Goal: Contribute content: Contribute content

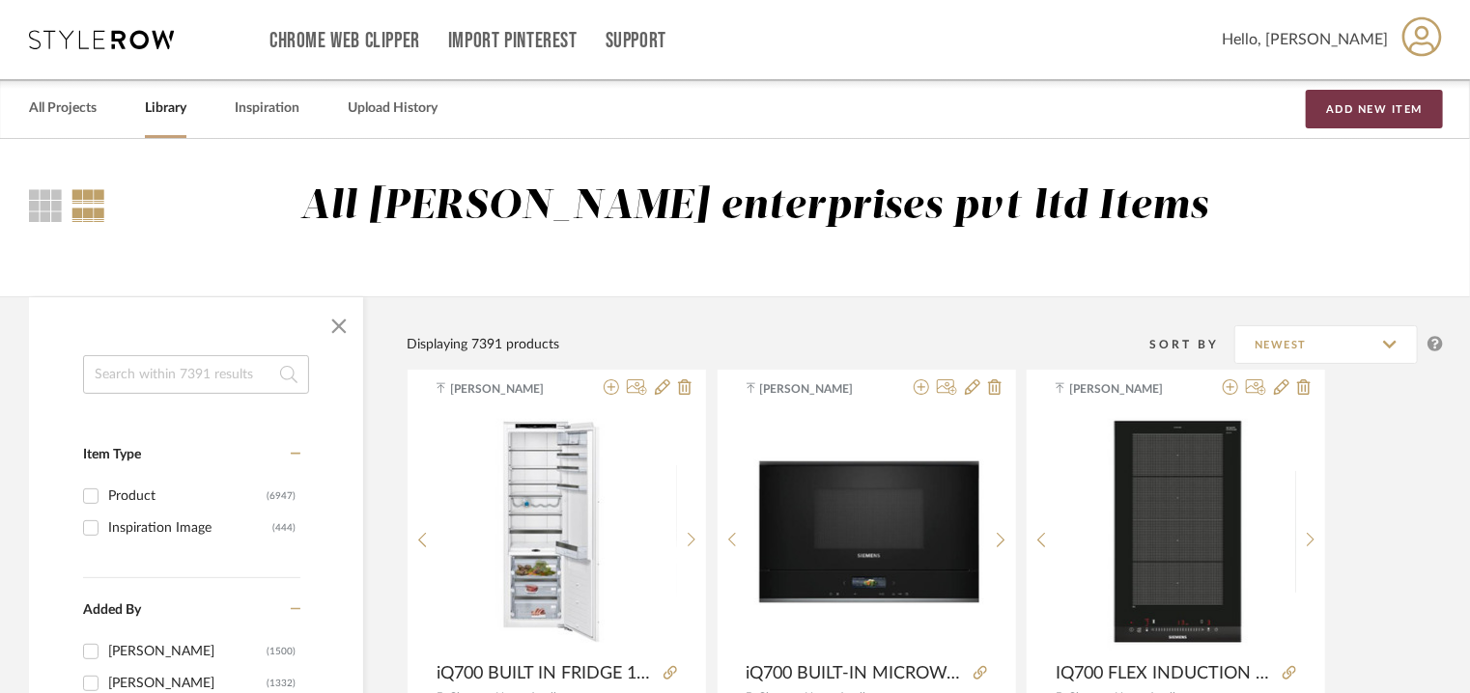
click at [1378, 107] on button "Add New Item" at bounding box center [1374, 109] width 137 height 39
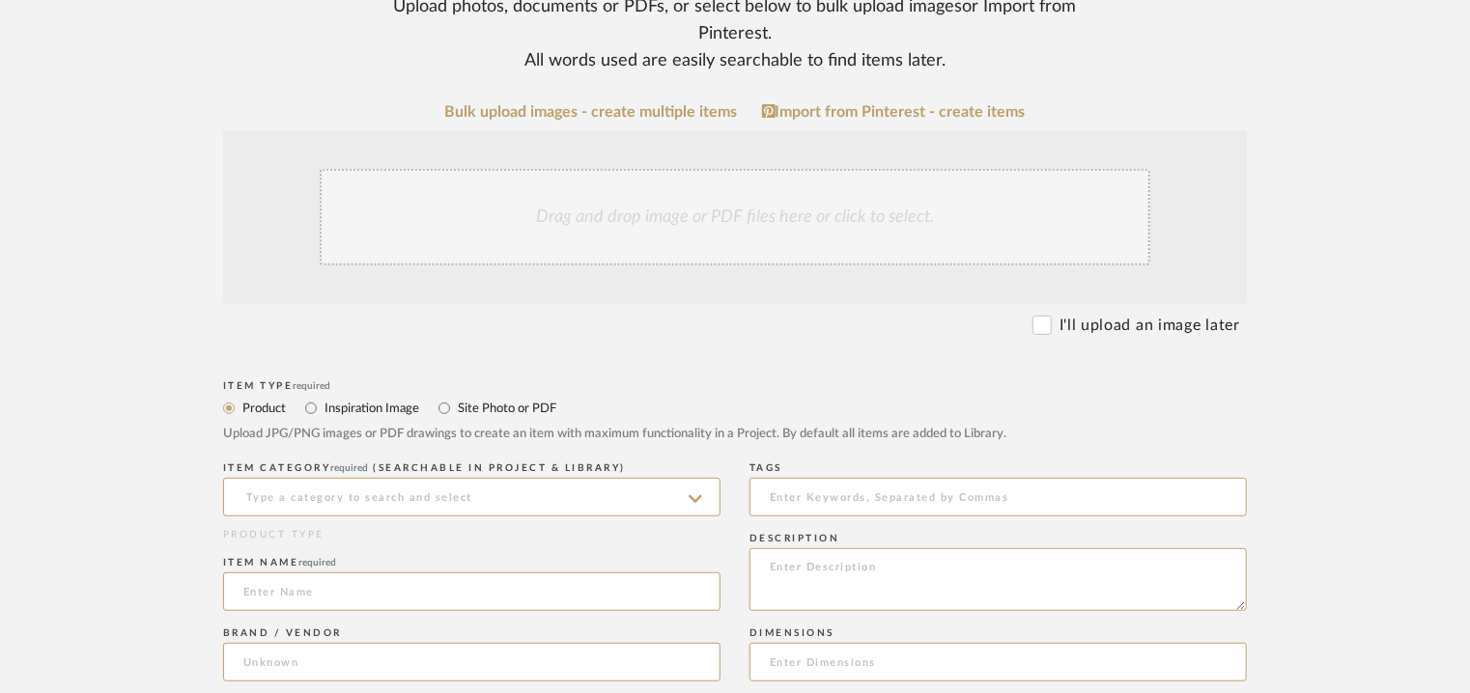
scroll to position [676, 0]
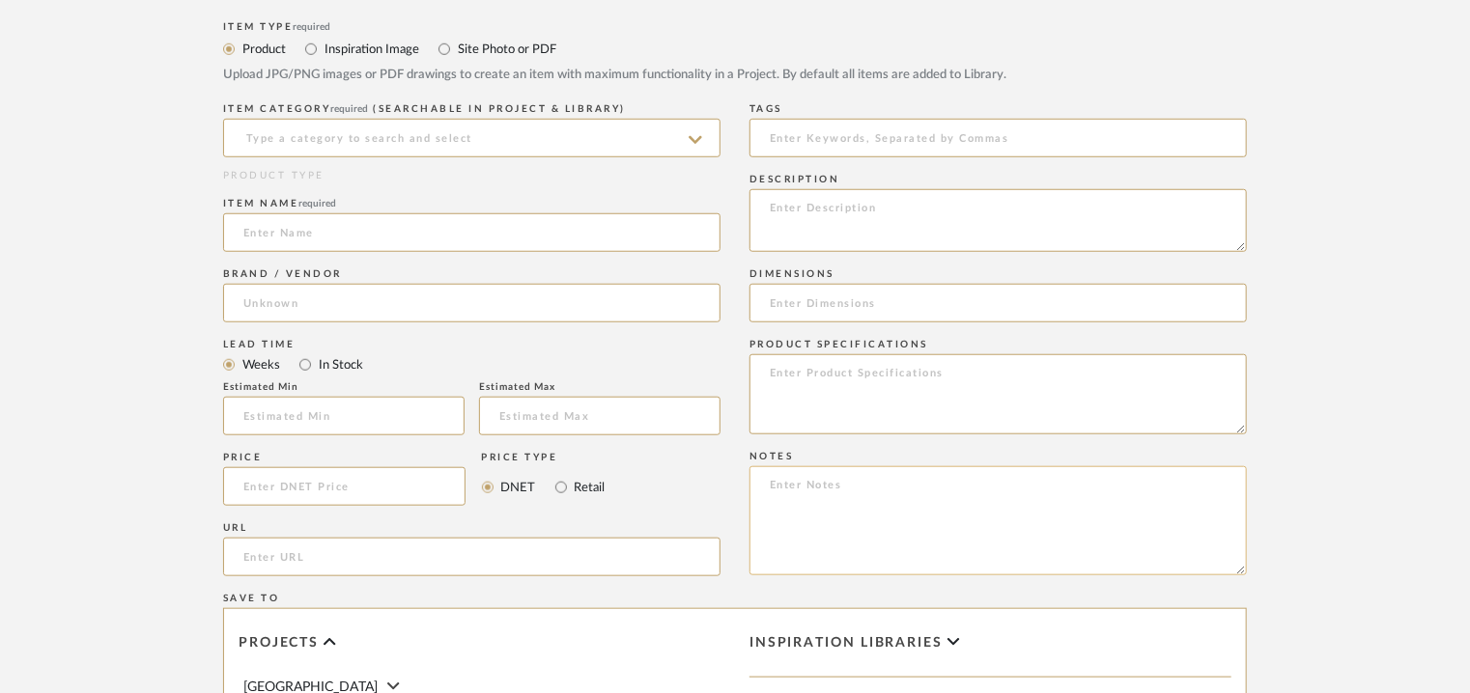
paste textarea "Price: Euro2,297.79 Lead time: 45days Customizable : Na 3D available : No BIM a…"
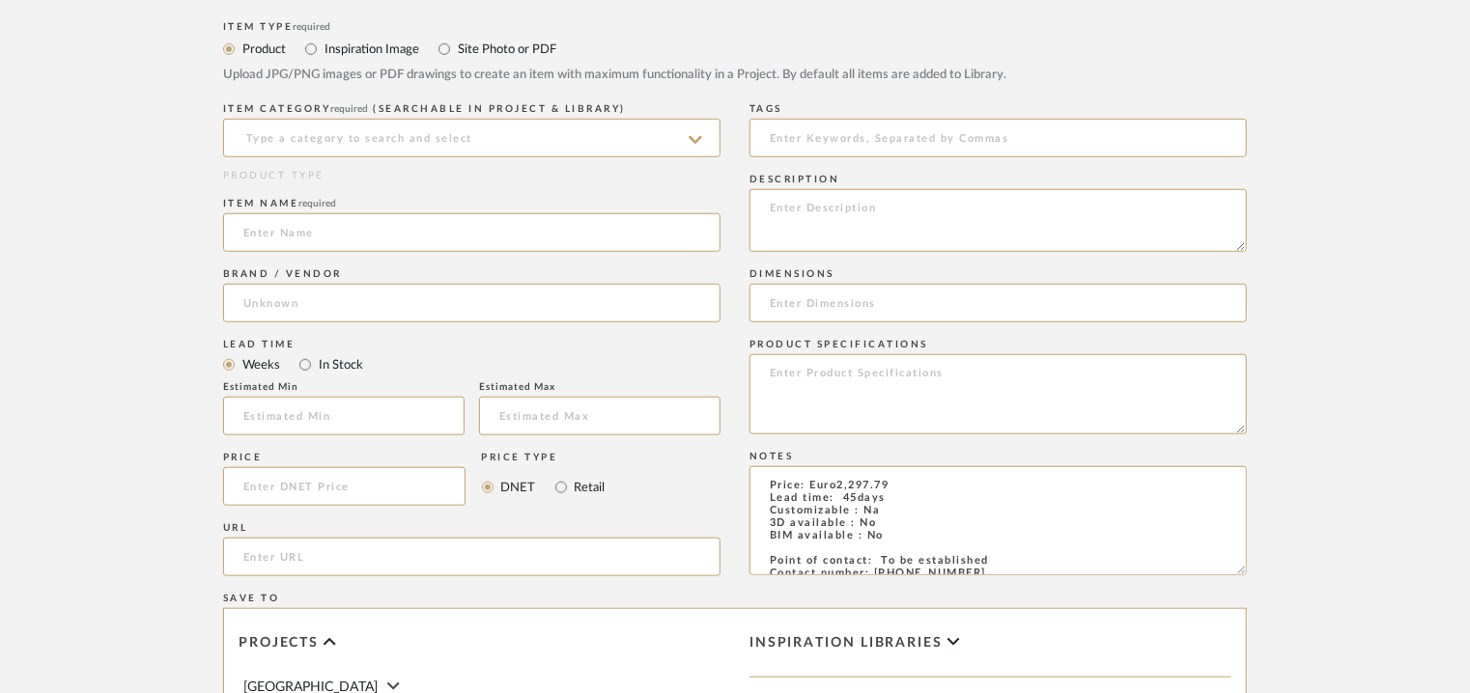
scroll to position [86, 0]
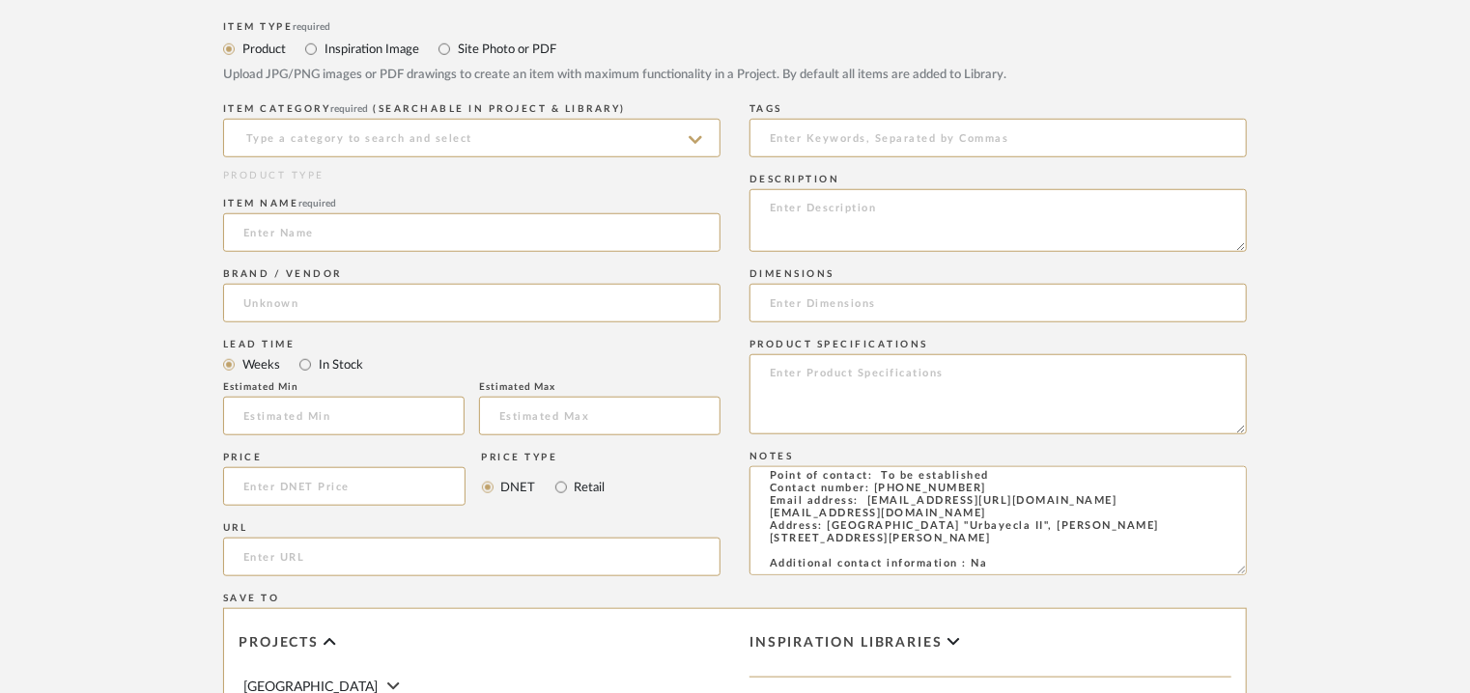
type textarea "Price: Euro2,297.79 Lead time: 45days Customizable : Na 3D available : No BIM a…"
click at [779, 207] on textarea at bounding box center [997, 220] width 497 height 63
paste textarea "Type: Sofa - Haru Designer : Arbel Dimensions : D 100 x H 96 x SH 44/ Arm H 68/…"
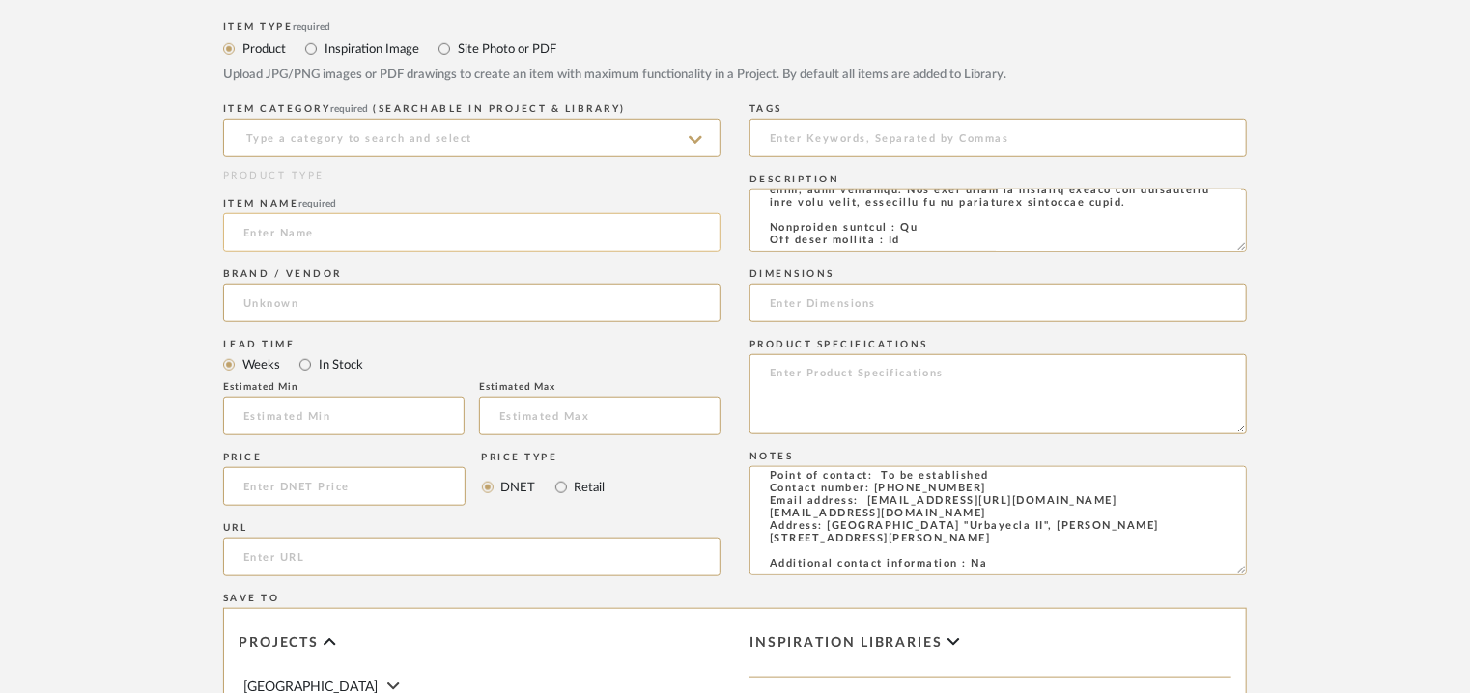
type textarea "Type: Sofa - Haru Designer : Arbel Dimensions : D 100 x H 96 x SH 44/ Arm H 68/…"
click at [489, 236] on input at bounding box center [471, 232] width 497 height 39
click at [277, 560] on input "url" at bounding box center [471, 557] width 497 height 39
paste input "[URL][DOMAIN_NAME]"
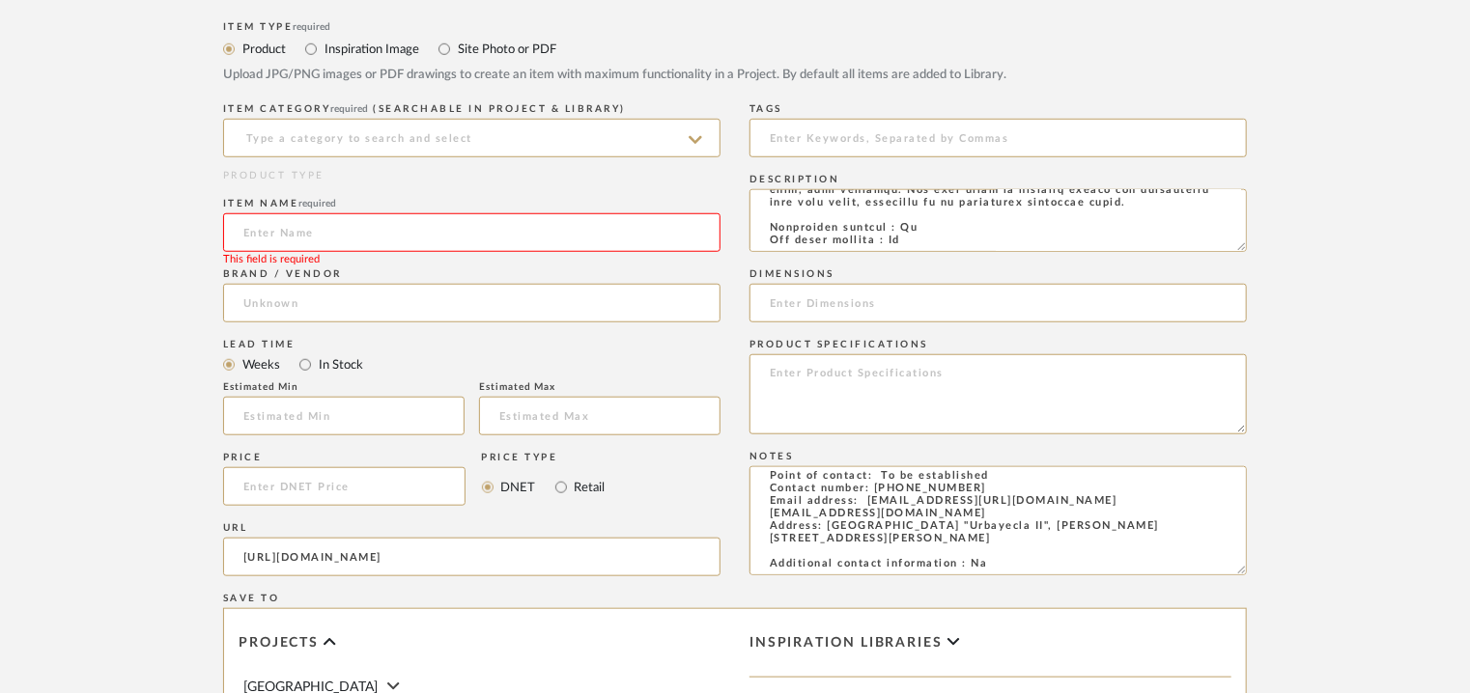
type input "[URL][DOMAIN_NAME]"
click at [287, 223] on input at bounding box center [471, 232] width 497 height 39
type input "HARU SOFA"
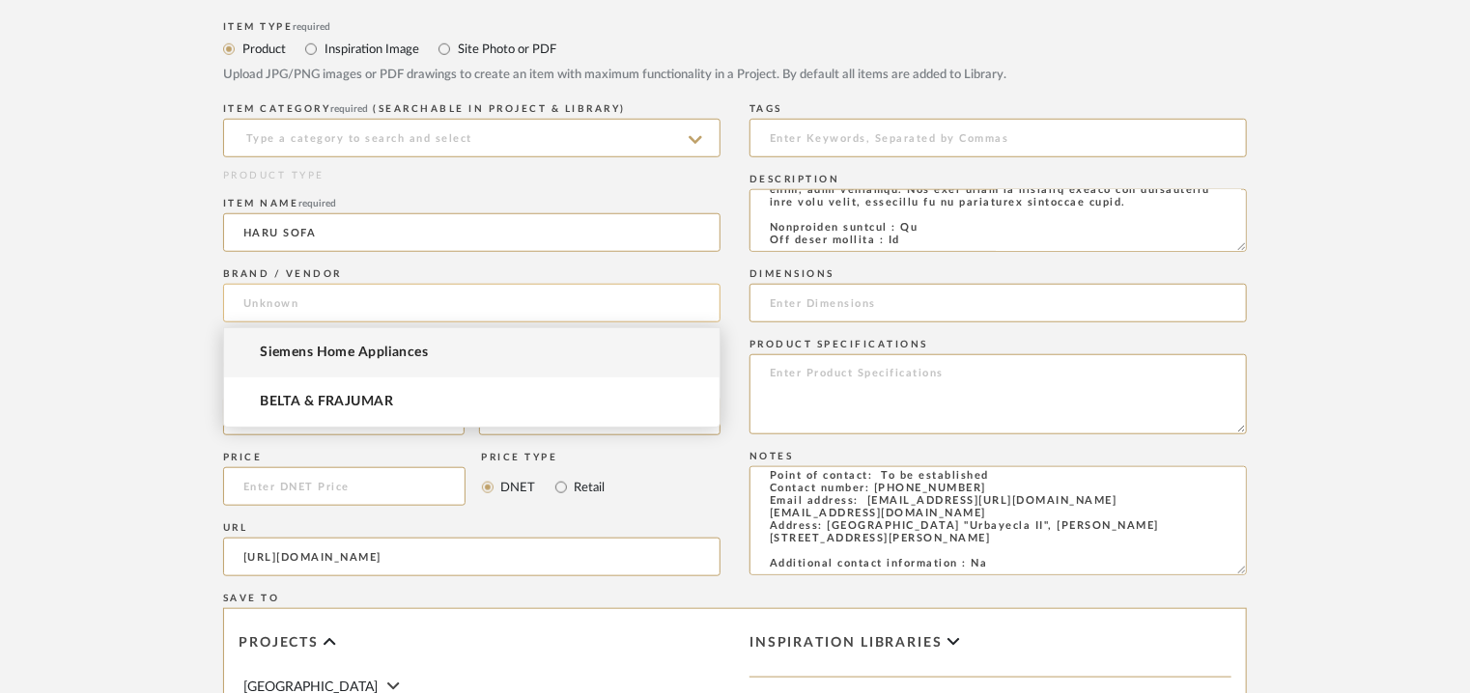
click at [267, 289] on input at bounding box center [471, 303] width 497 height 39
click at [310, 400] on span "BELTA & FRAJUMAR" at bounding box center [326, 402] width 133 height 16
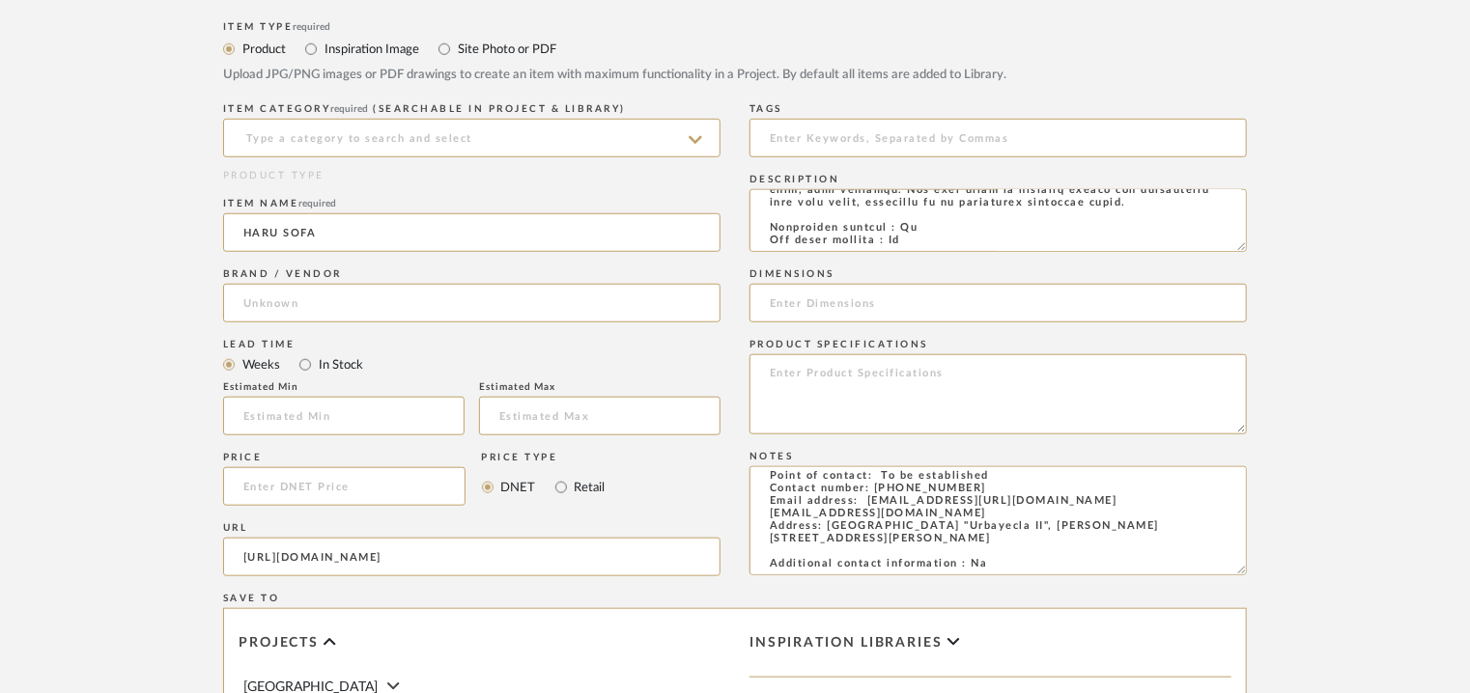
type input "BELTA & FRAJUMAR"
click at [309, 138] on input at bounding box center [471, 138] width 497 height 39
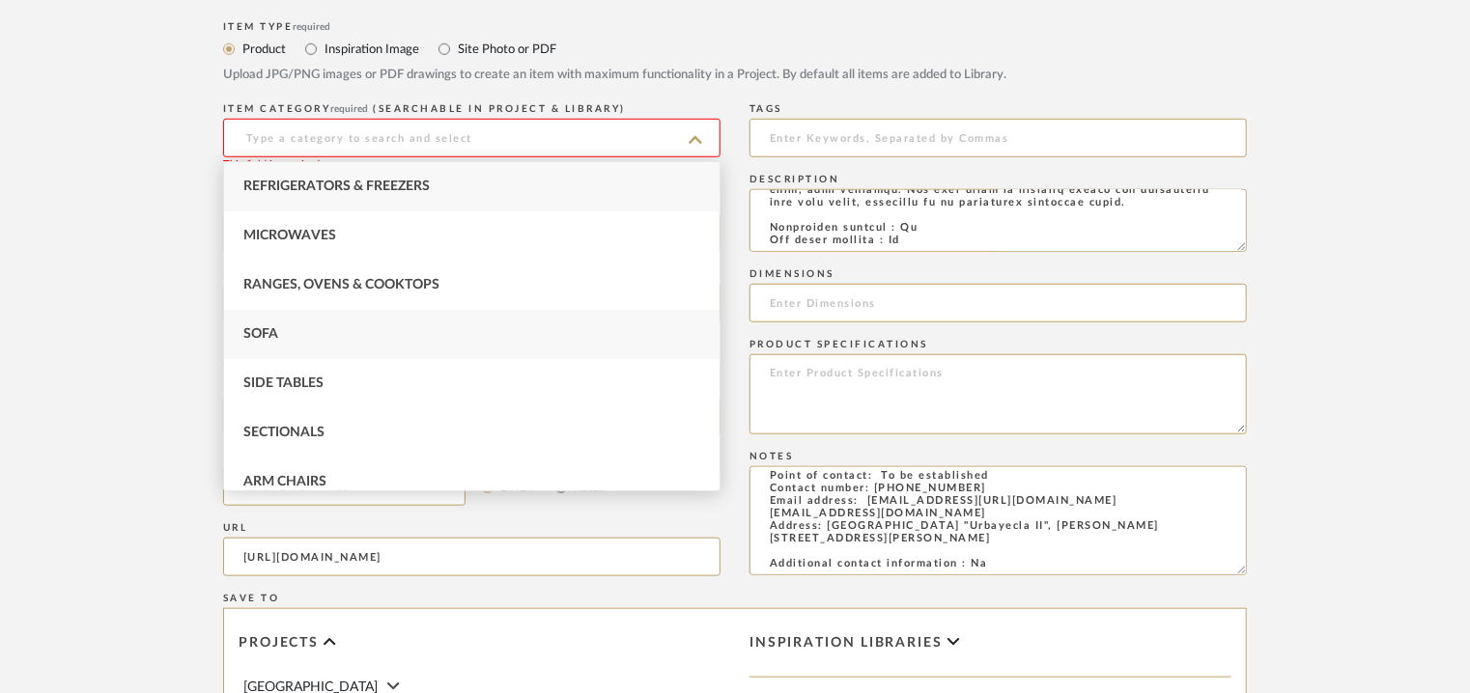
click at [296, 329] on div "Sofa" at bounding box center [471, 334] width 495 height 49
type input "Sofa"
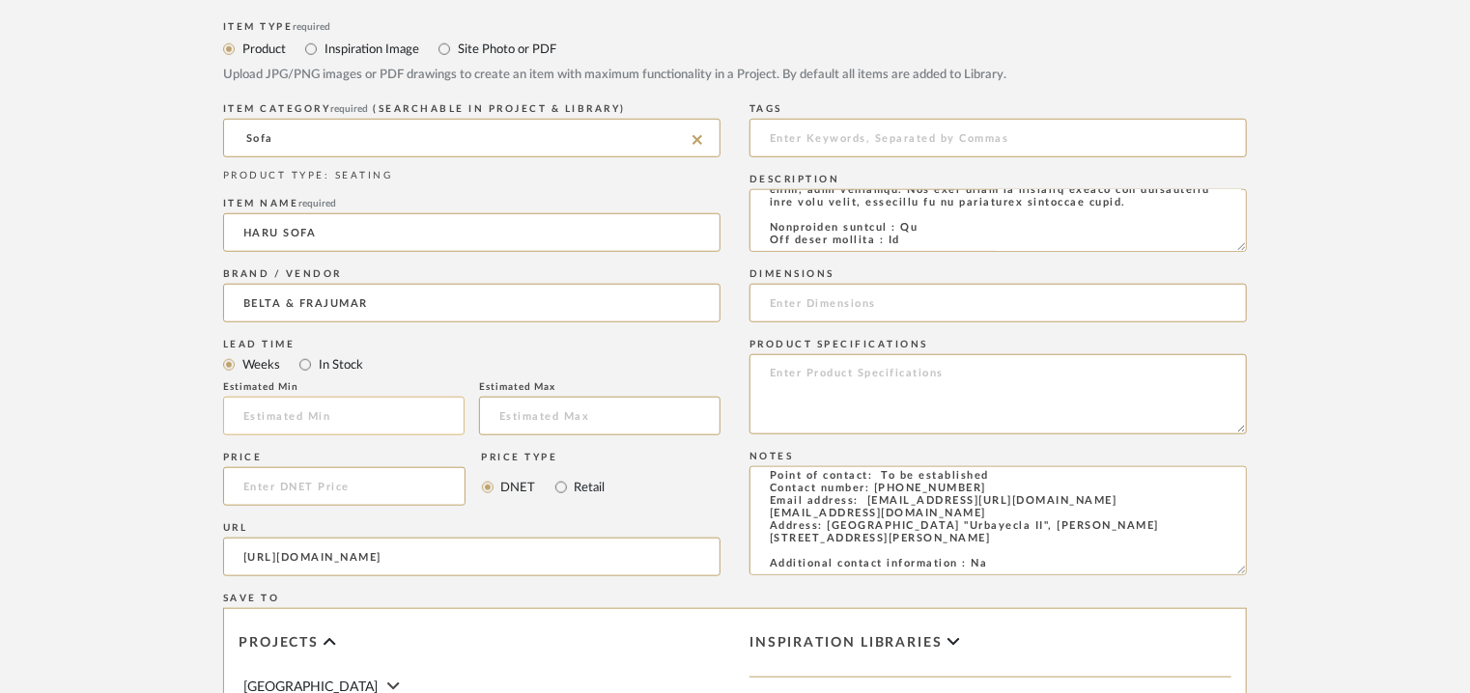
click at [335, 421] on input "text" at bounding box center [343, 416] width 241 height 39
type input "7"
click at [1000, 137] on input at bounding box center [997, 138] width 497 height 39
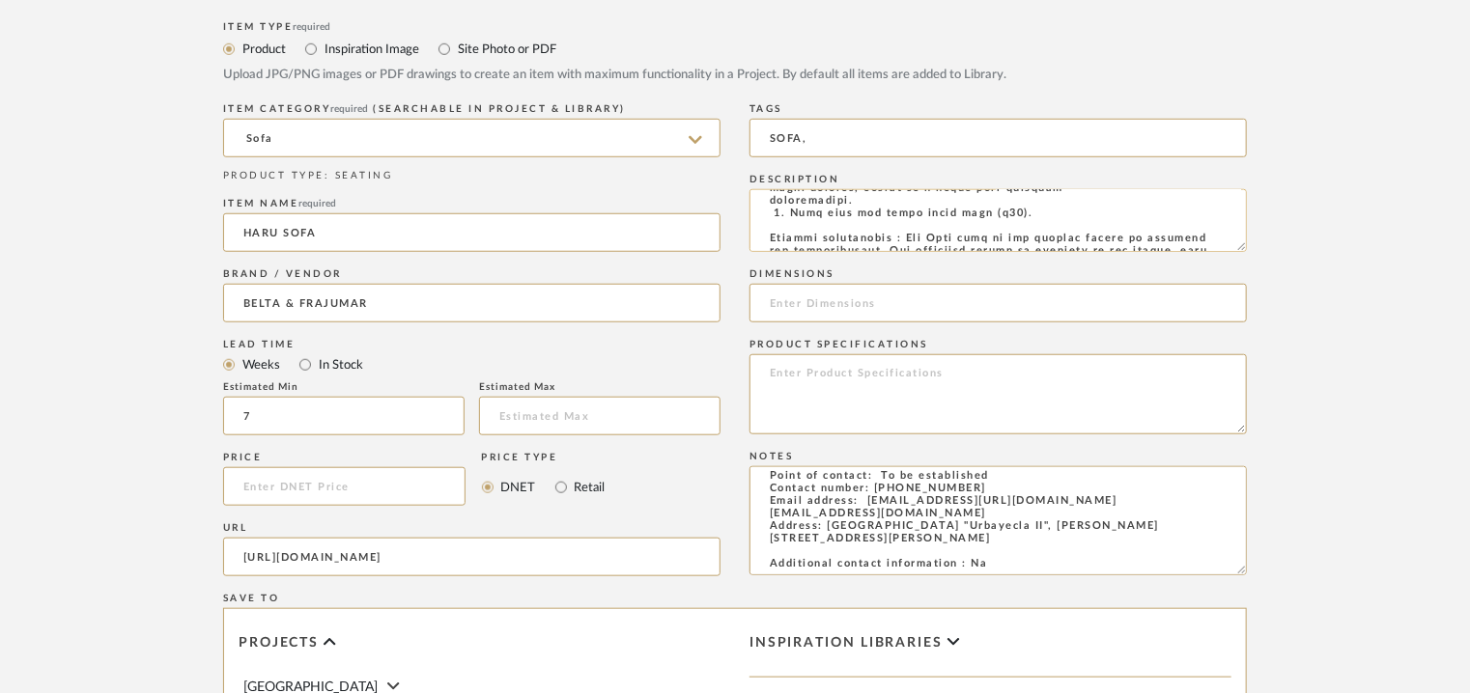
scroll to position [0, 0]
type input "SOFA,"
drag, startPoint x: 854, startPoint y: 229, endPoint x: 1182, endPoint y: 232, distance: 328.3
click at [1182, 232] on textarea at bounding box center [997, 220] width 497 height 63
click at [834, 303] on input at bounding box center [997, 303] width 497 height 39
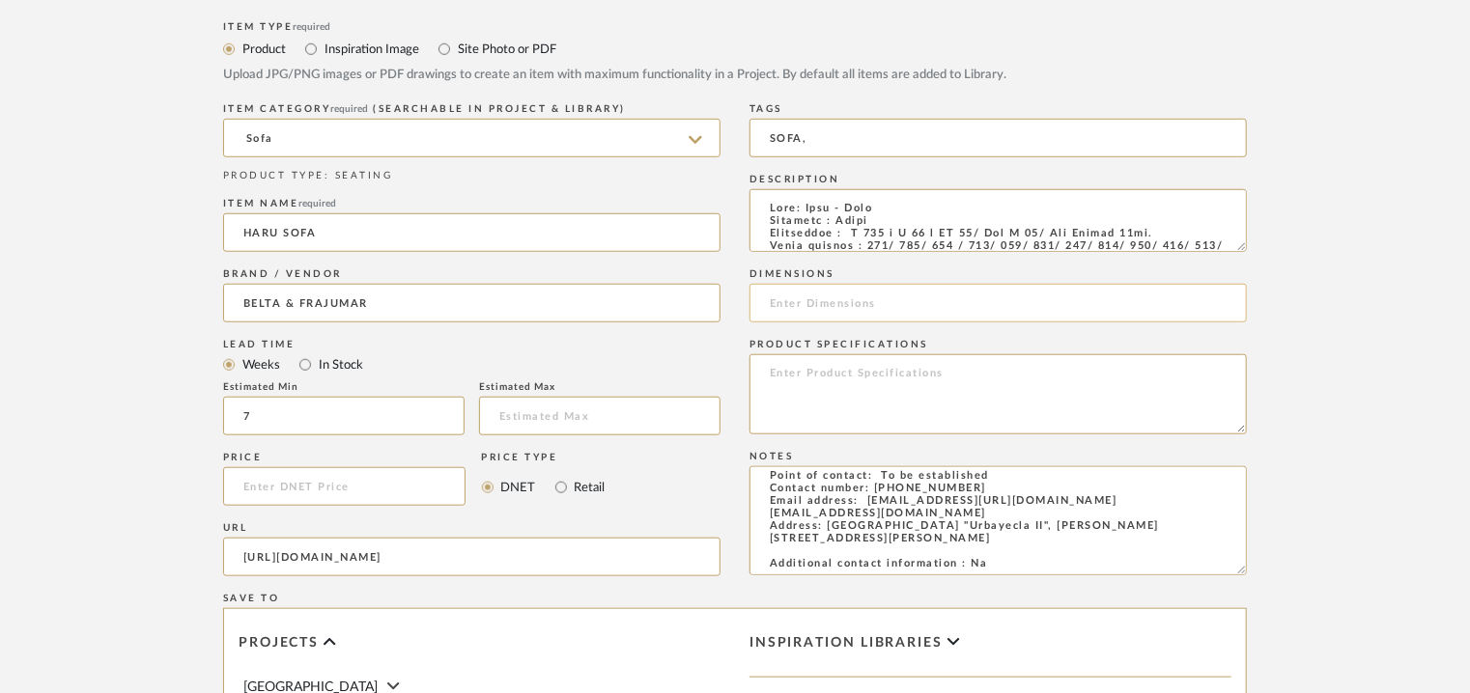
paste input "D 100 x H 96 x SH 44/ Arm H 68/ Arm Length 57cm."
click at [771, 298] on input "D 100 x H 96 x SH 44/ Arm H 68/ Arm Length 57cm." at bounding box center [997, 303] width 497 height 39
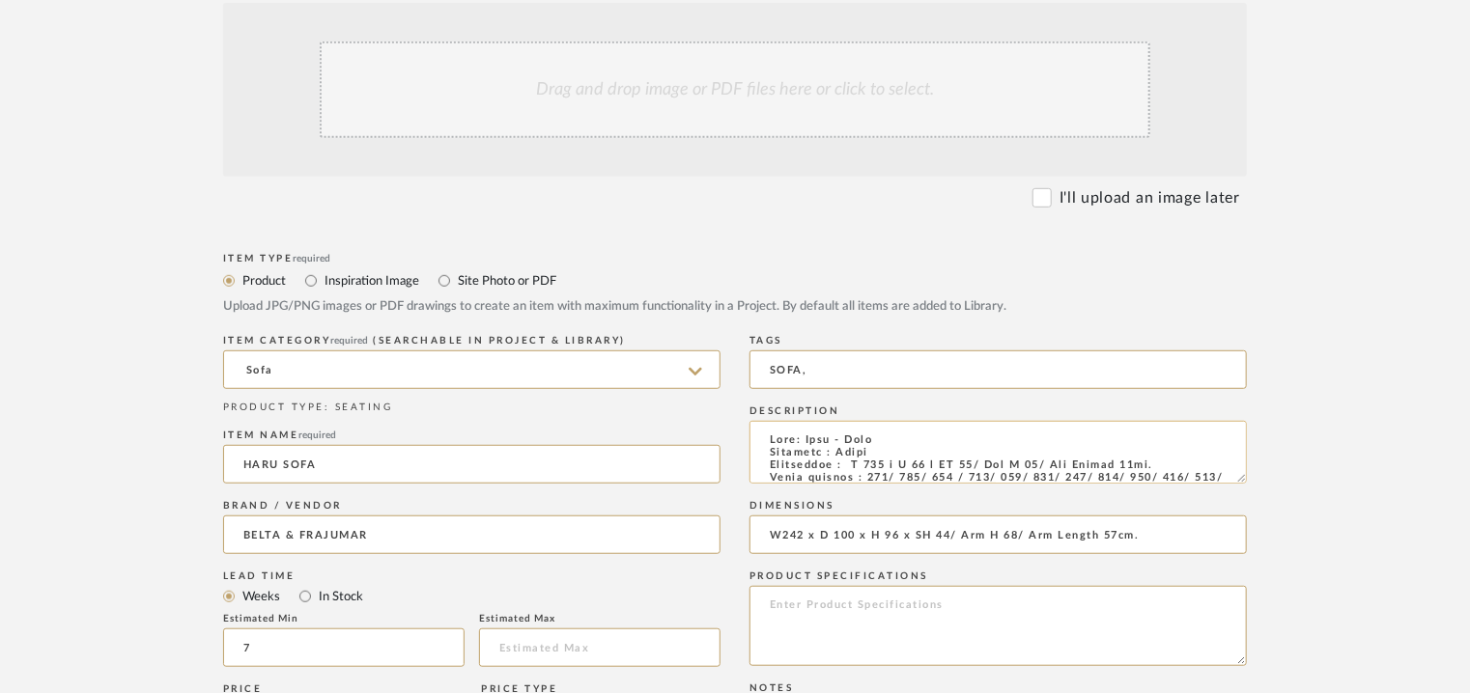
scroll to position [290, 0]
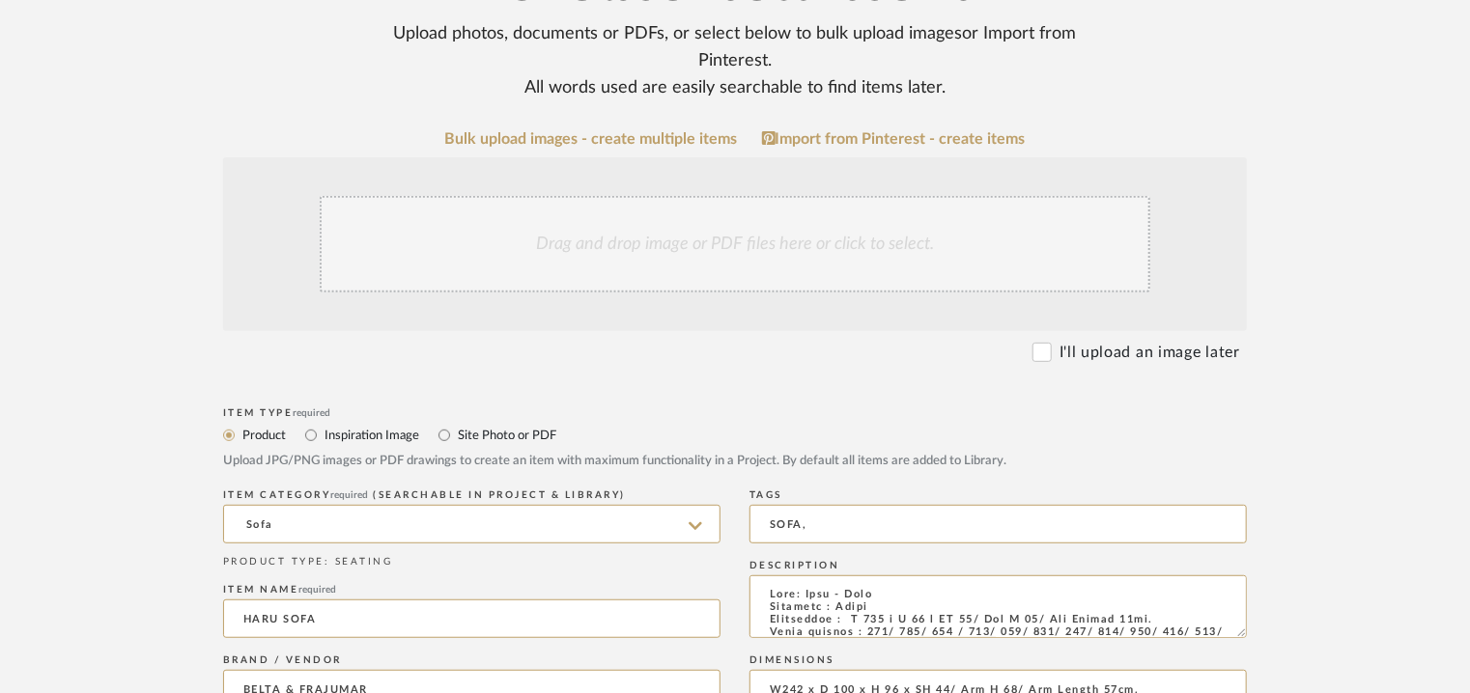
type input "W242 x D 100 x H 96 x SH 44/ Arm H 68/ Arm Length 57cm."
click at [748, 230] on div "Drag and drop image or PDF files here or click to select." at bounding box center [735, 244] width 830 height 97
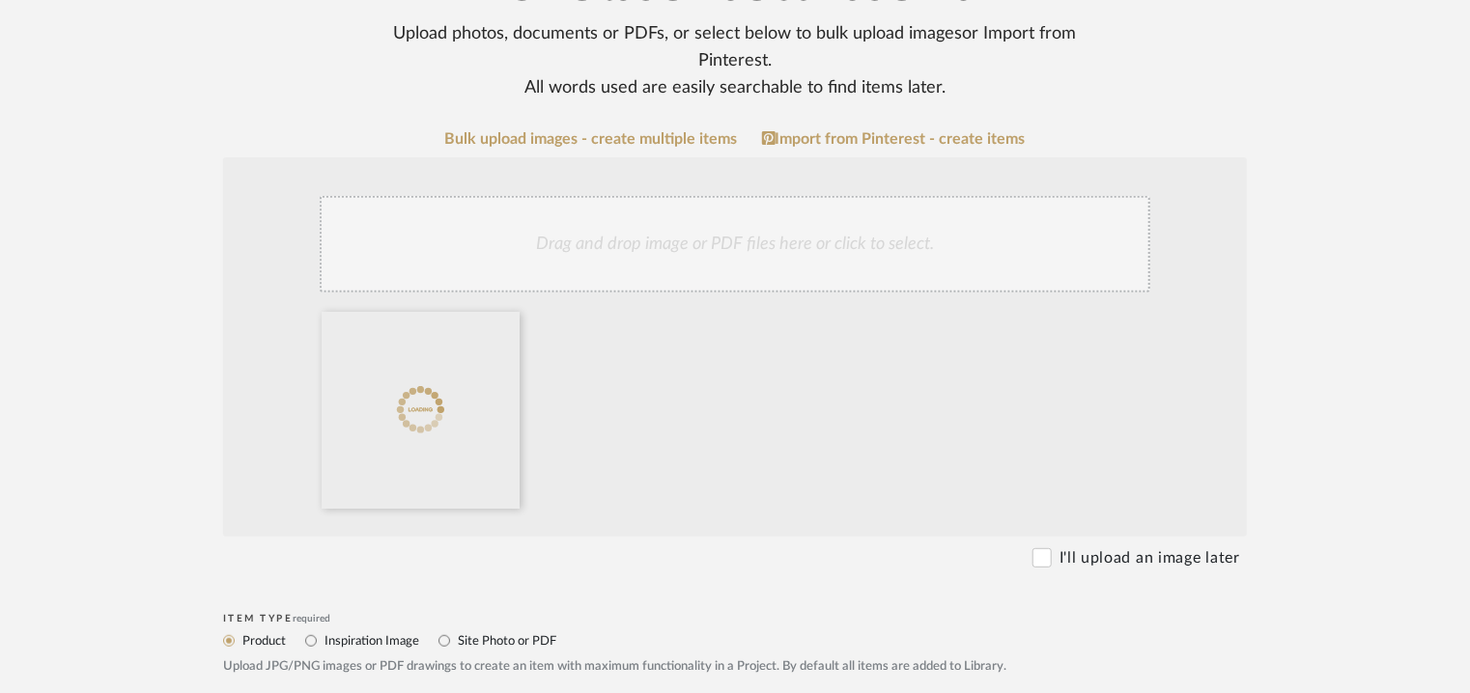
click at [781, 248] on div "Drag and drop image or PDF files here or click to select." at bounding box center [735, 244] width 830 height 97
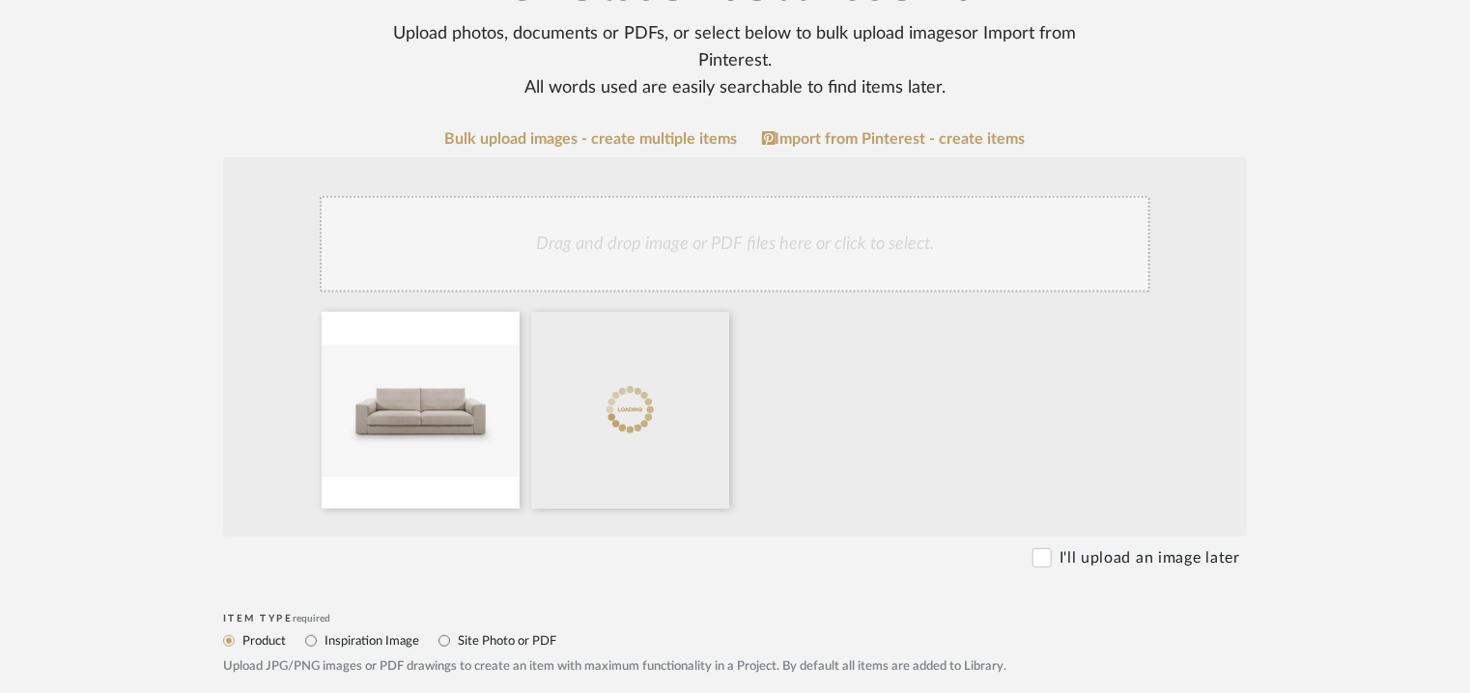
click at [732, 248] on div "Drag and drop image or PDF files here or click to select." at bounding box center [735, 244] width 830 height 97
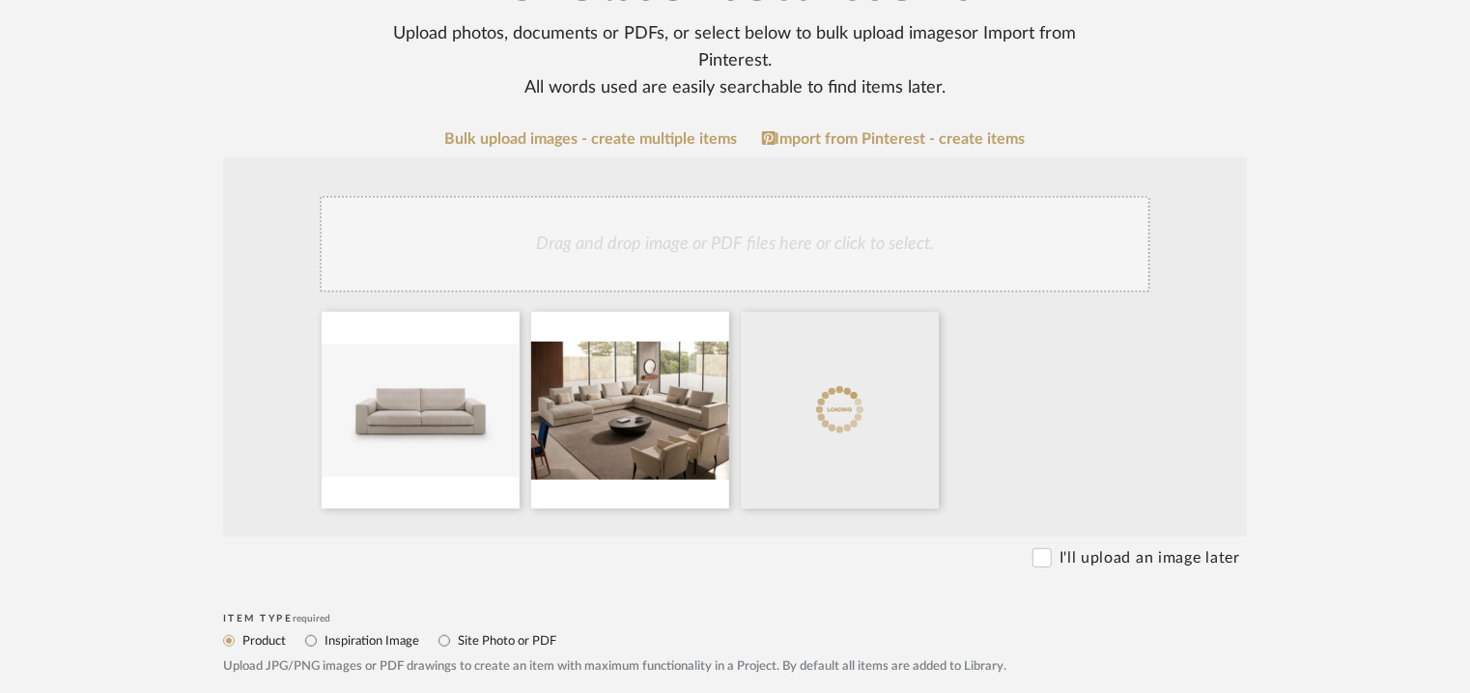
click at [726, 257] on div "Drag and drop image or PDF files here or click to select." at bounding box center [735, 244] width 830 height 97
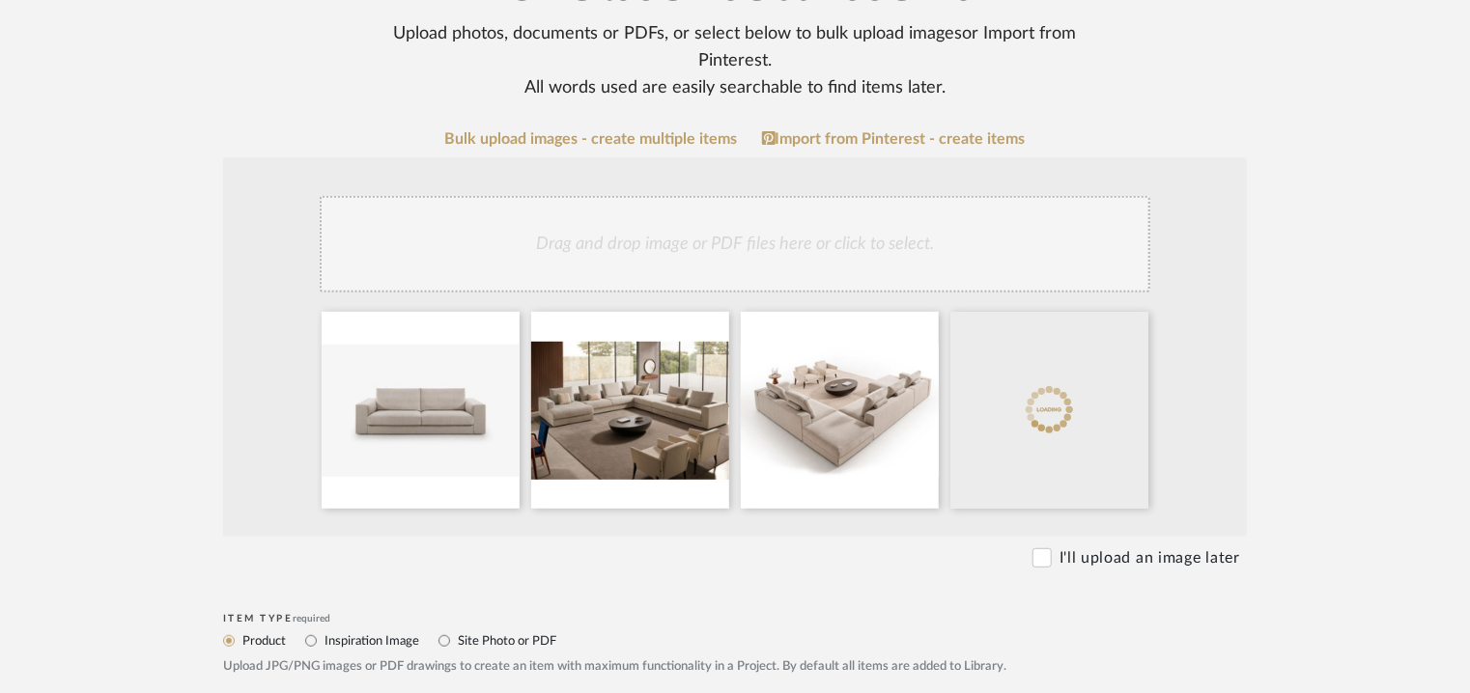
click at [795, 265] on div "Drag and drop image or PDF files here or click to select." at bounding box center [735, 244] width 830 height 97
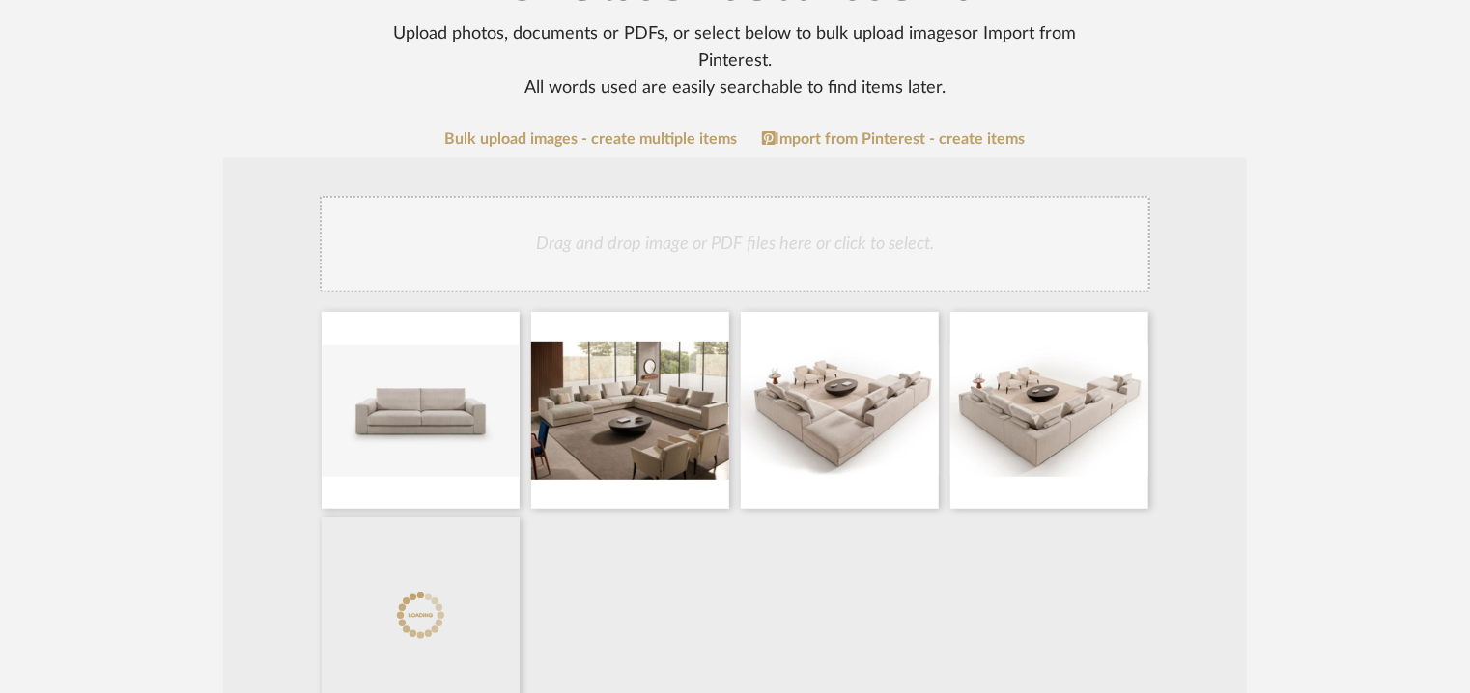
click at [886, 264] on div "Drag and drop image or PDF files here or click to select." at bounding box center [735, 244] width 830 height 97
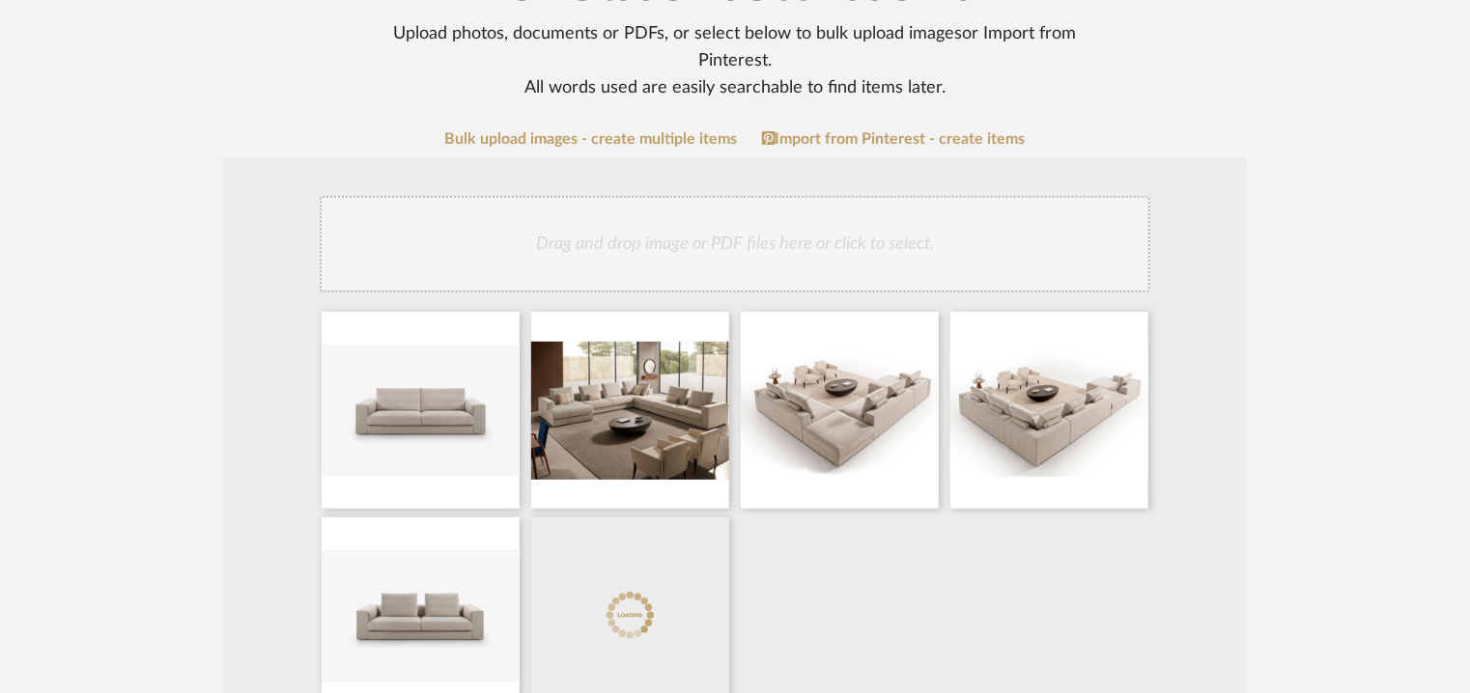
click at [823, 254] on div "Drag and drop image or PDF files here or click to select." at bounding box center [735, 244] width 830 height 97
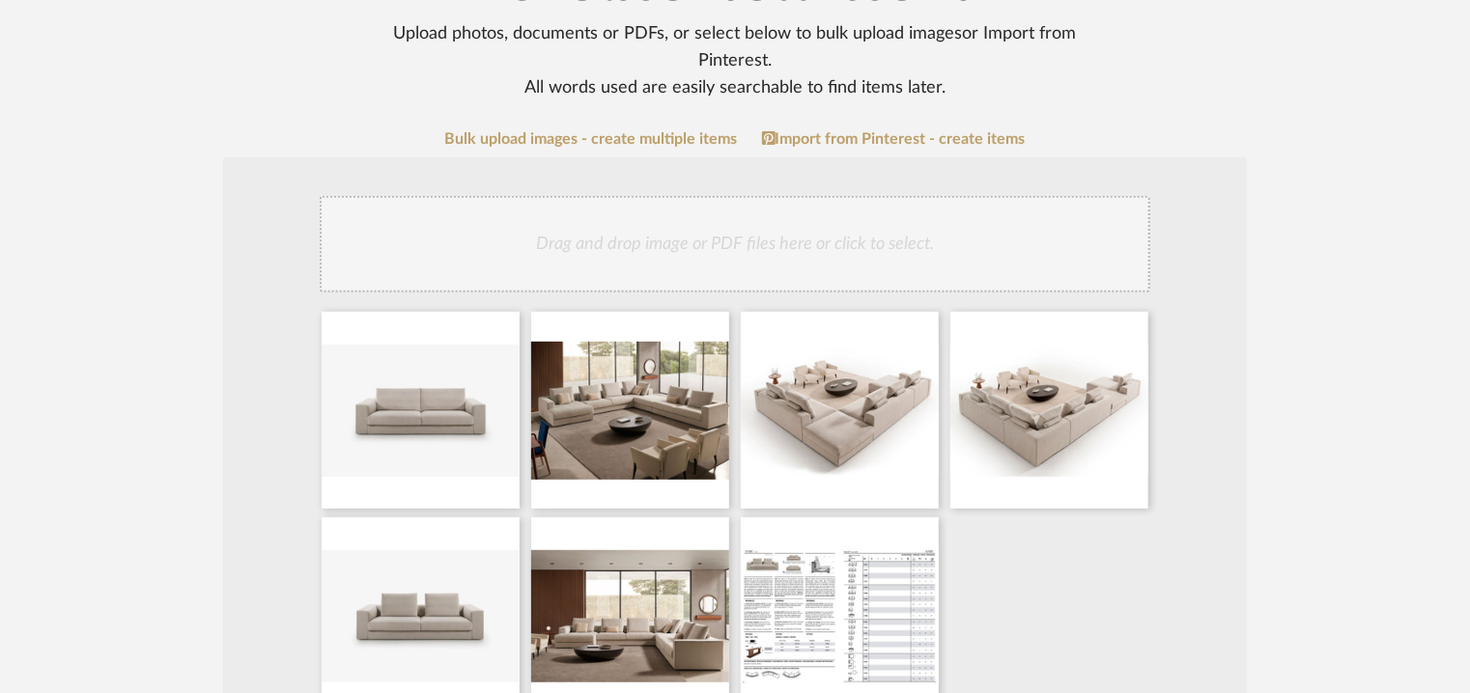
click at [809, 257] on div "Drag and drop image or PDF files here or click to select." at bounding box center [735, 244] width 830 height 97
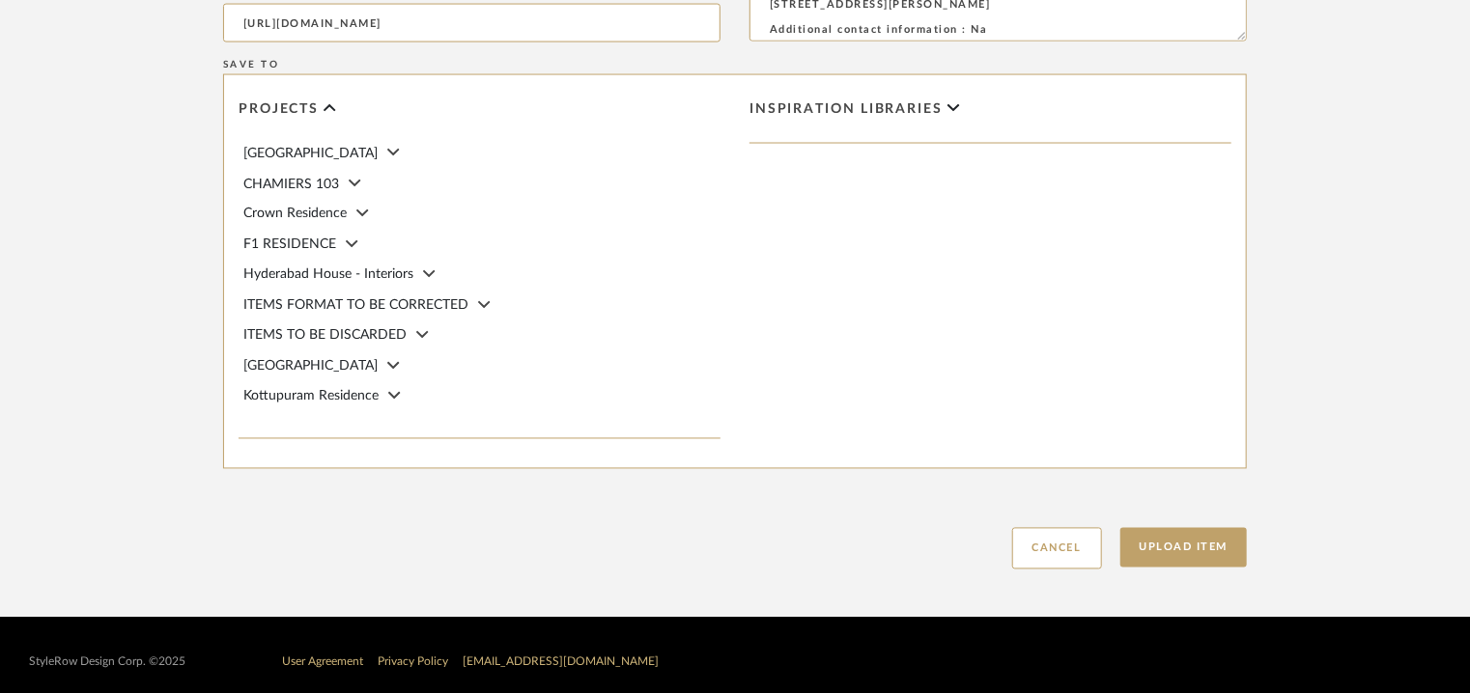
scroll to position [1634, 0]
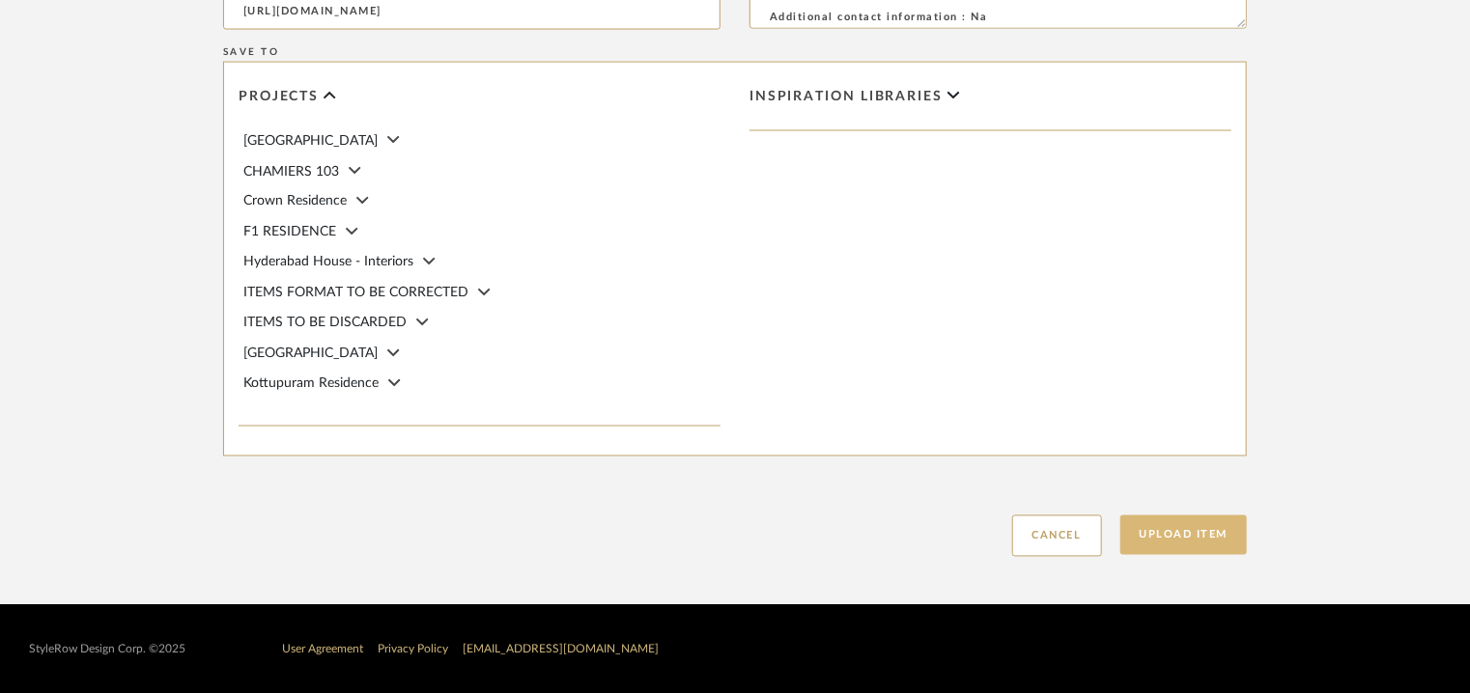
click at [1233, 528] on button "Upload Item" at bounding box center [1183, 536] width 127 height 40
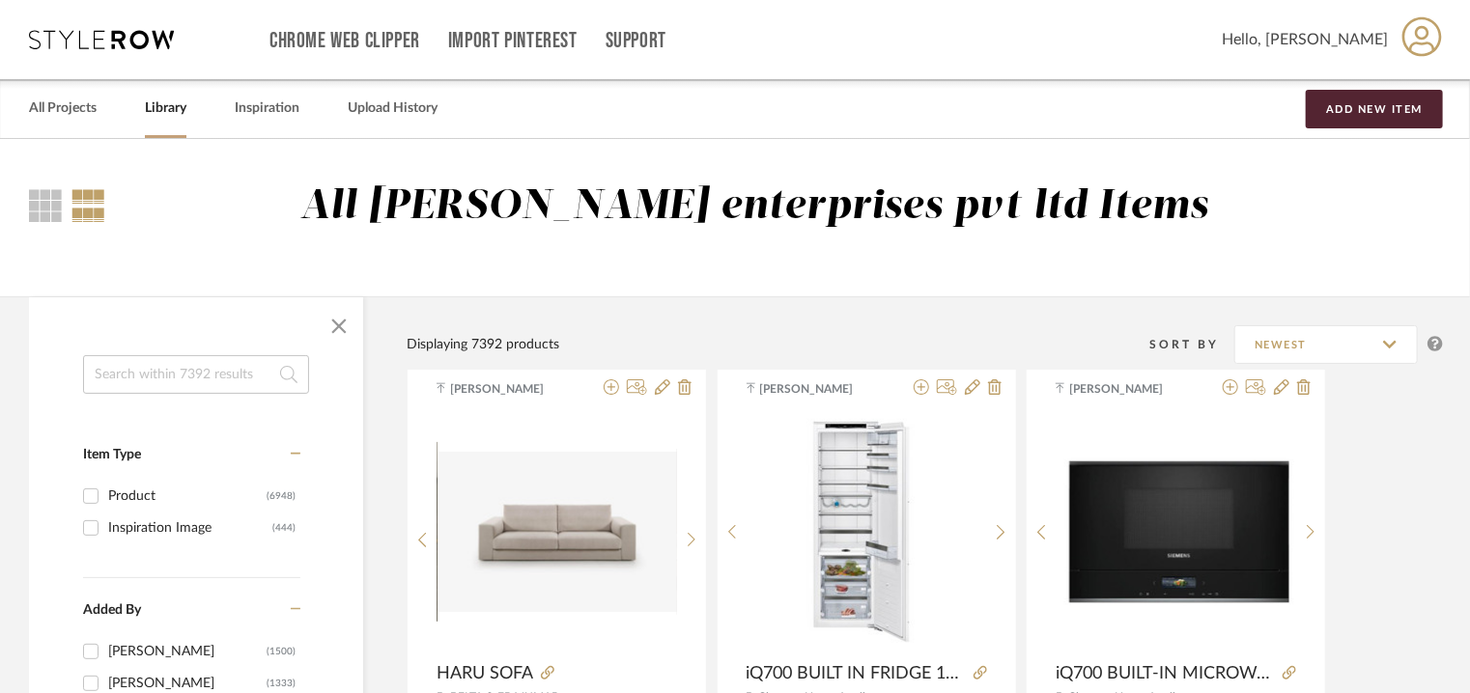
click at [232, 376] on input at bounding box center [196, 374] width 226 height 39
type input "CUBE"
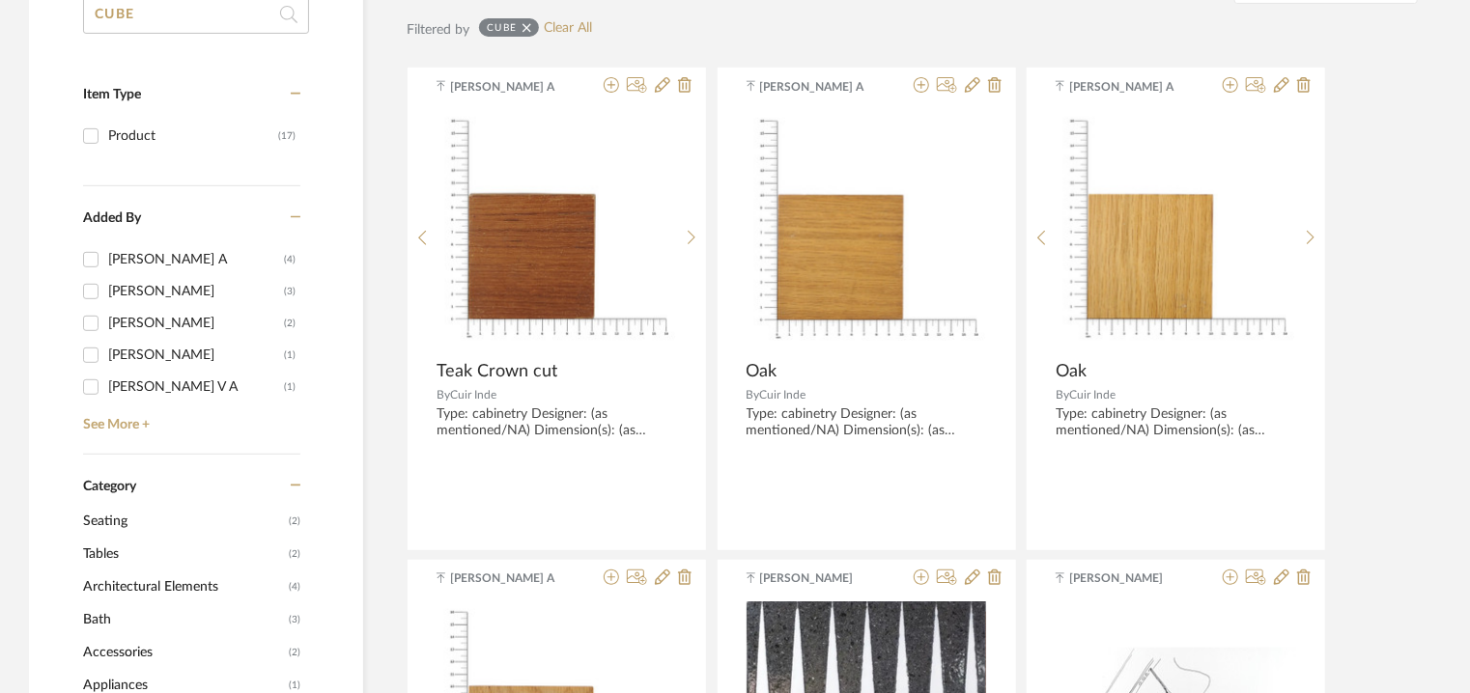
scroll to position [97, 0]
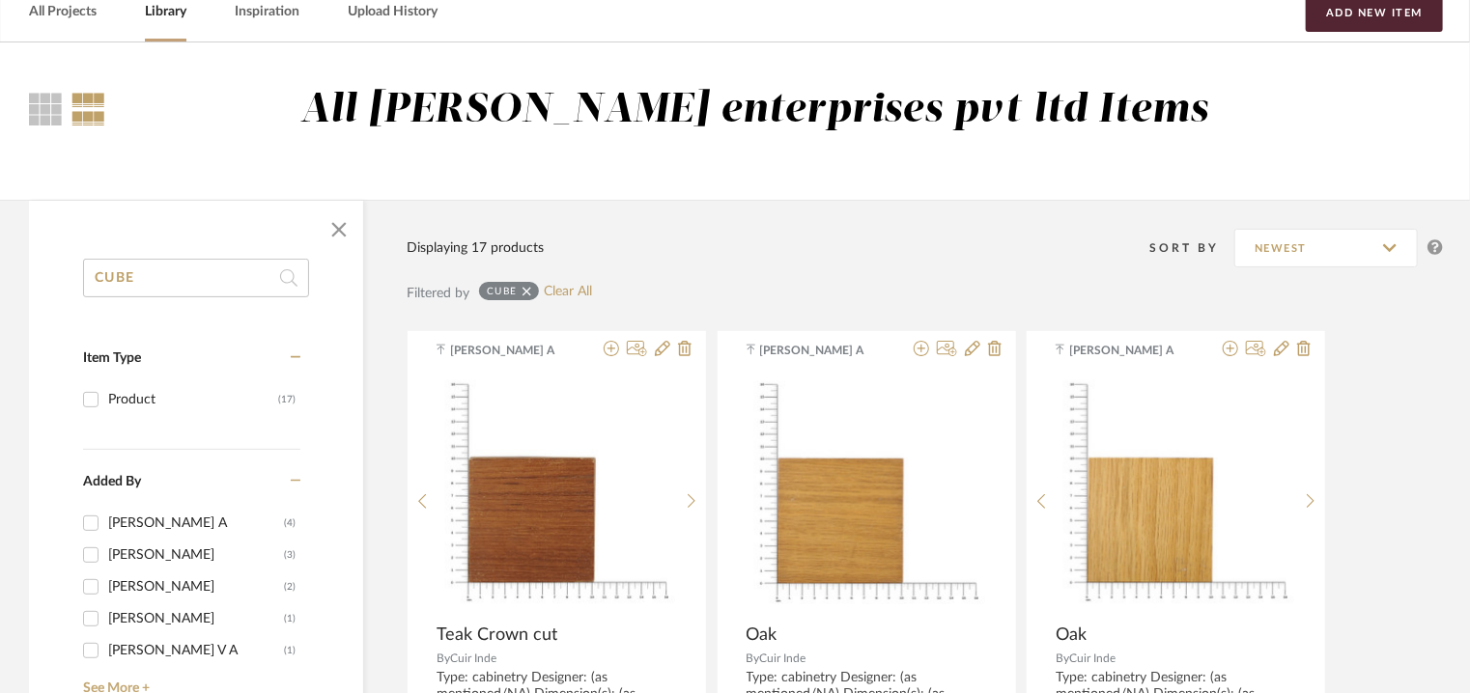
drag, startPoint x: 151, startPoint y: 280, endPoint x: 0, endPoint y: 208, distance: 167.1
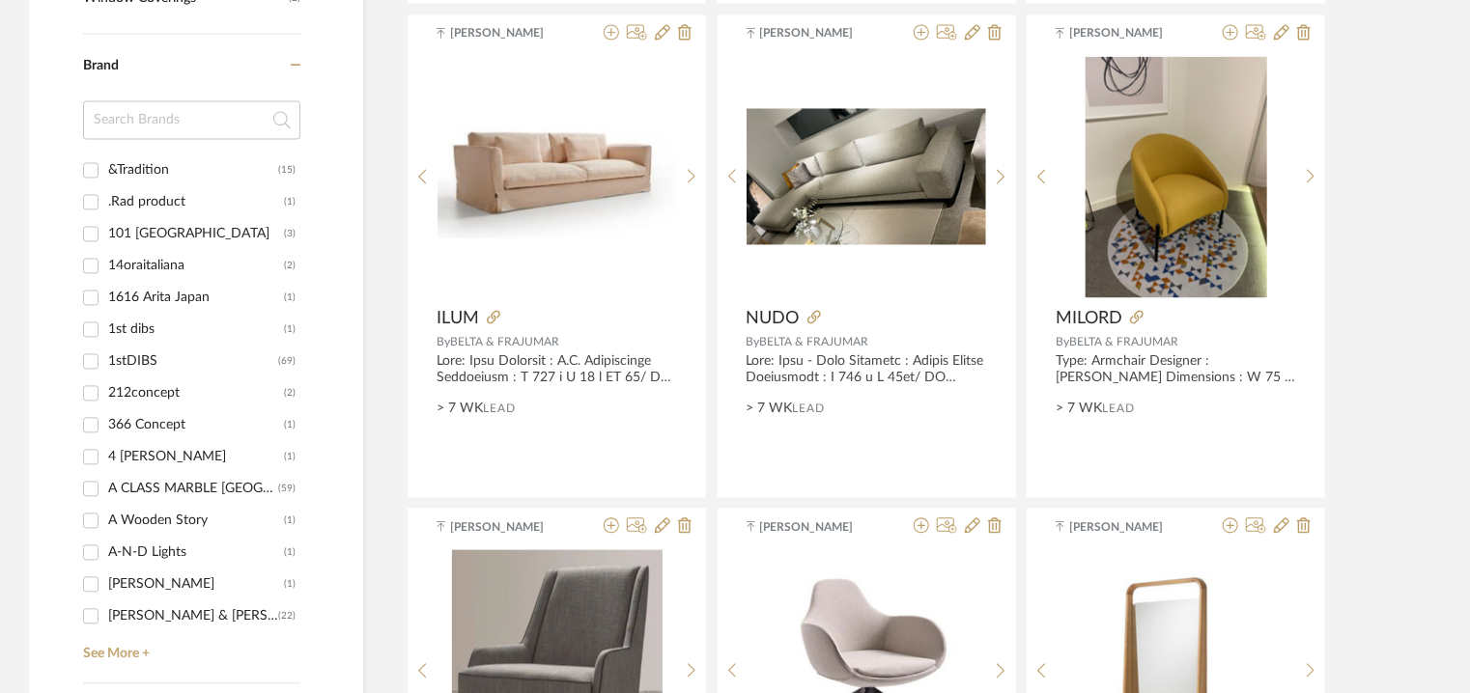
scroll to position [2028, 0]
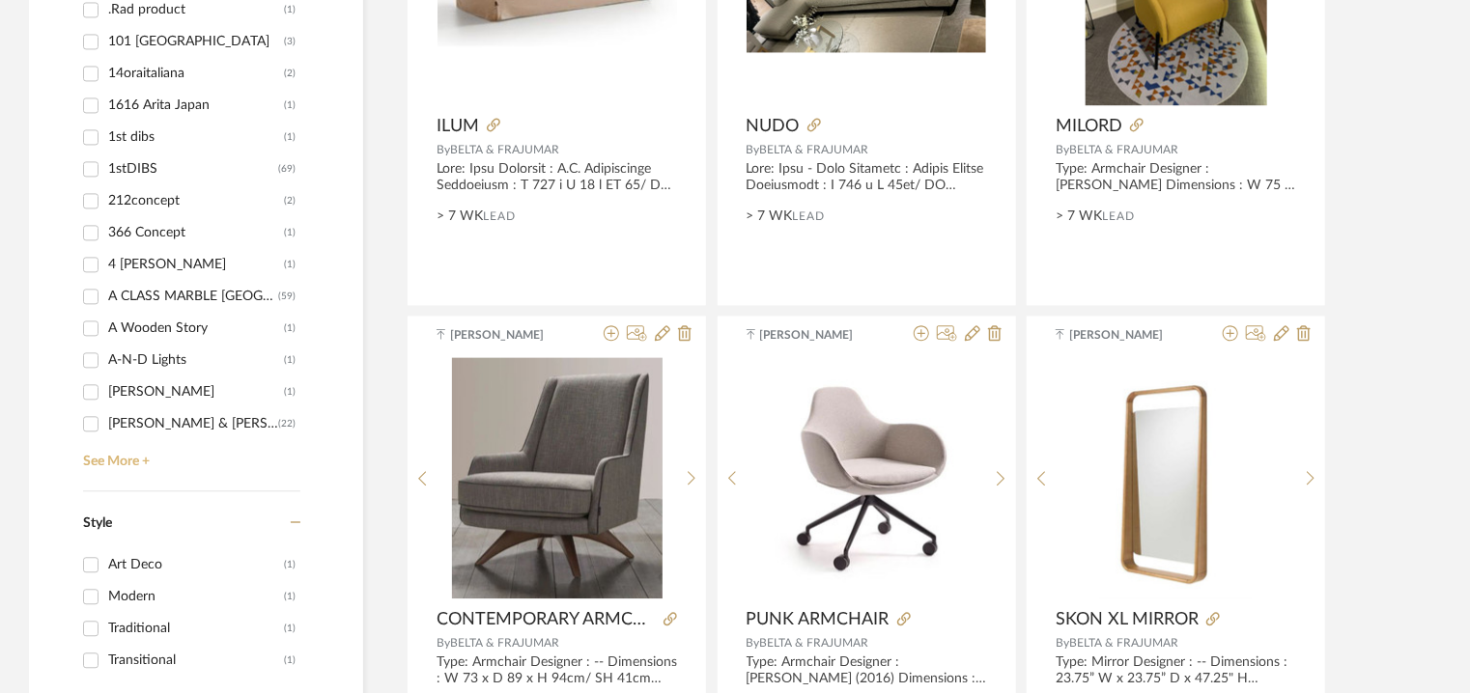
click at [111, 461] on link "See More +" at bounding box center [189, 454] width 222 height 31
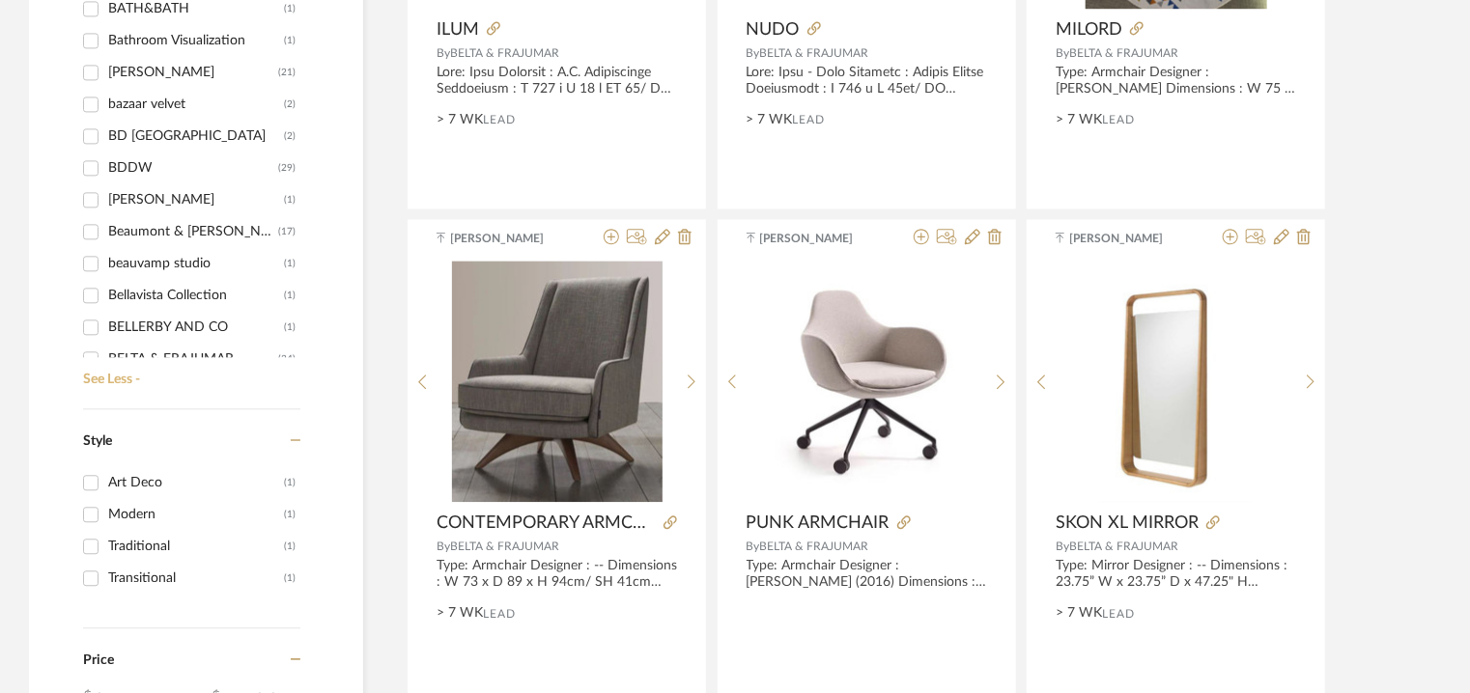
scroll to position [3283, 0]
click at [94, 253] on input "BELTA & [PERSON_NAME] (34)" at bounding box center [90, 262] width 31 height 31
checkbox input "true"
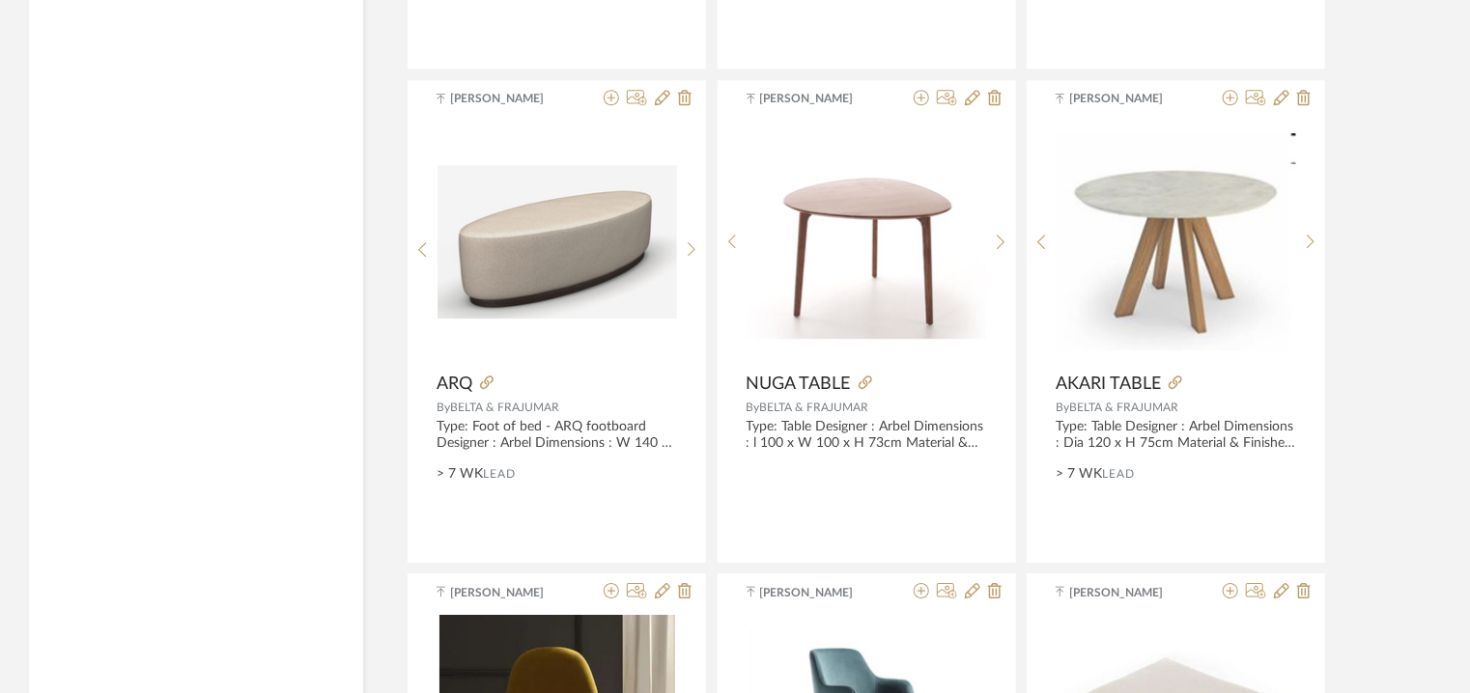
scroll to position [2779, 0]
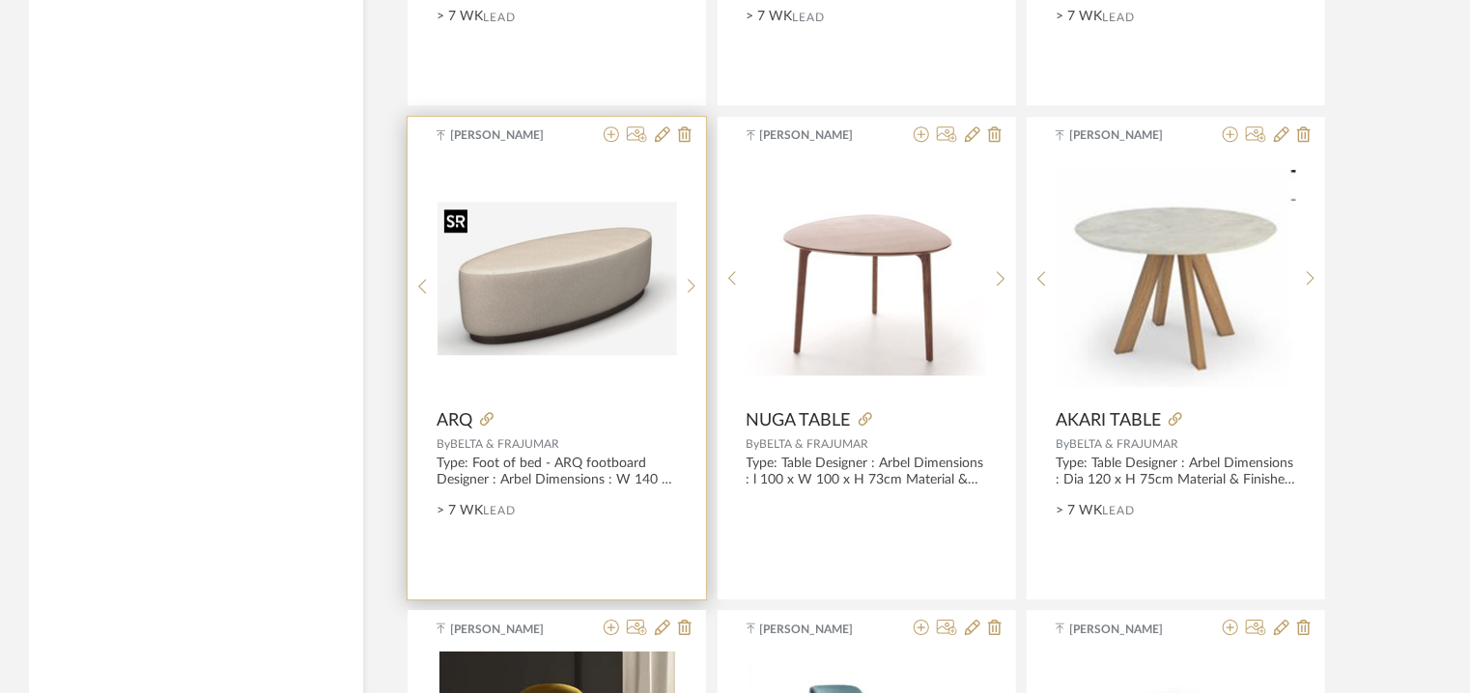
click at [521, 283] on img "0" at bounding box center [556, 279] width 239 height 154
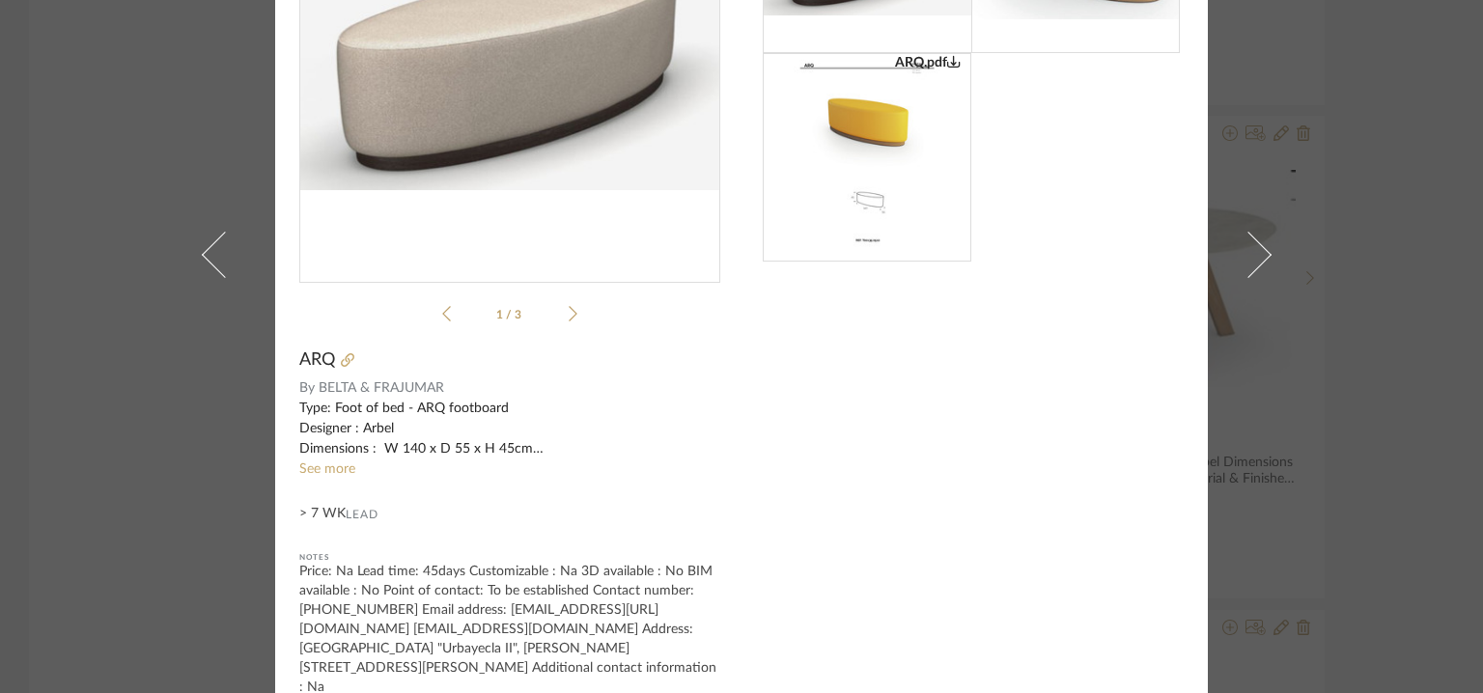
scroll to position [220, 0]
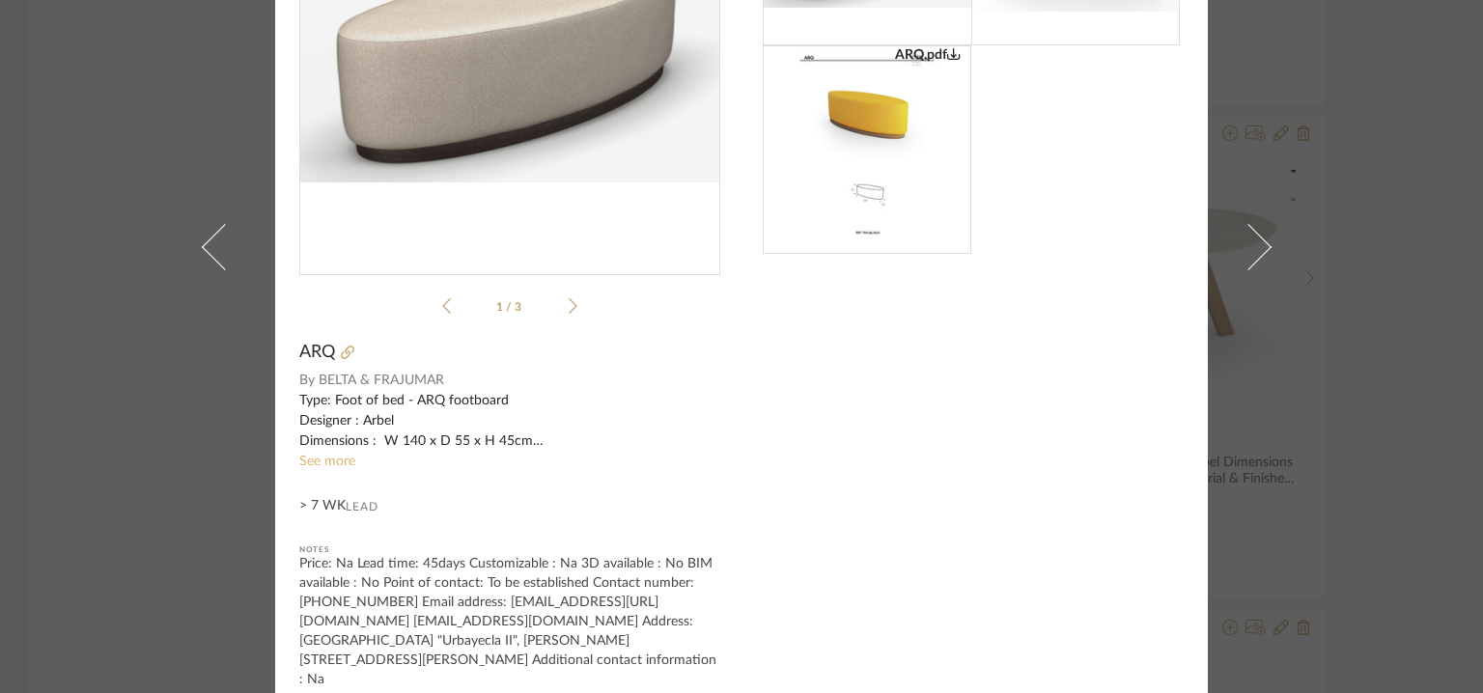
click at [318, 460] on link "See more" at bounding box center [327, 462] width 56 height 14
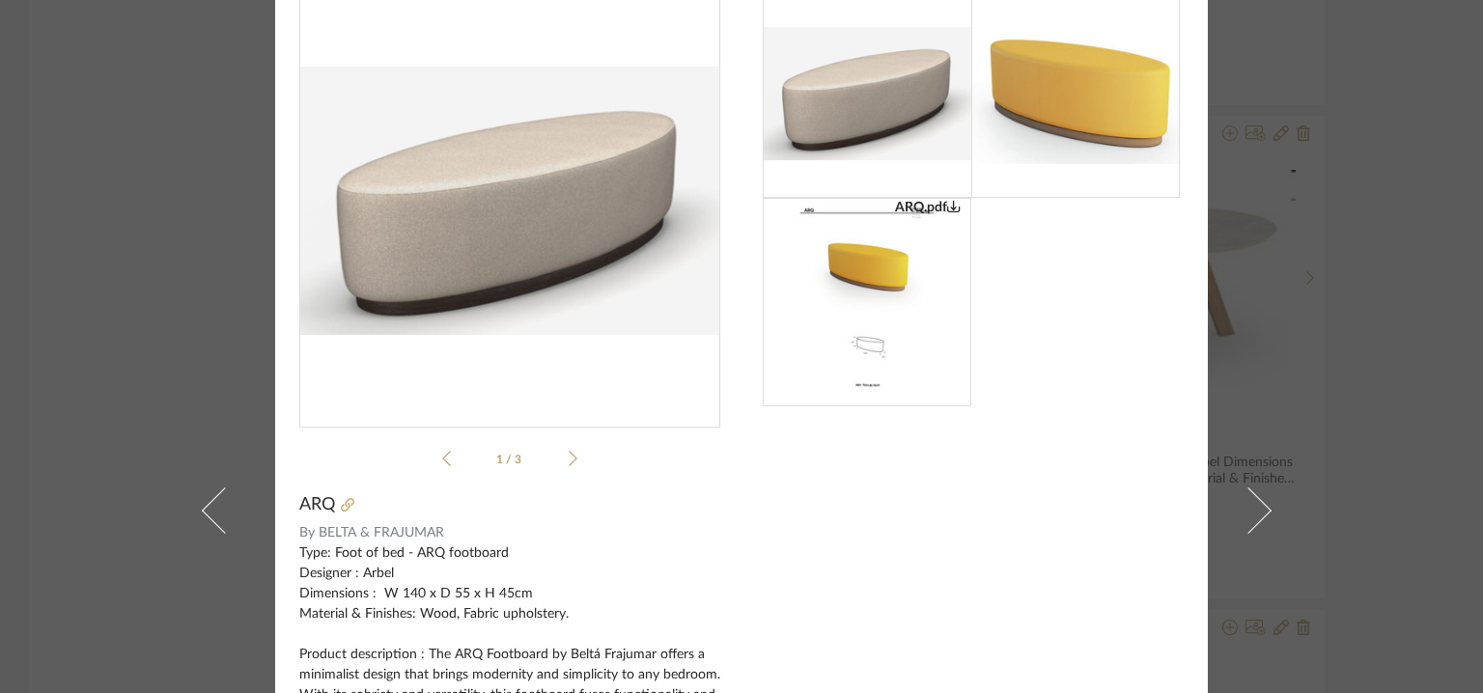
scroll to position [0, 0]
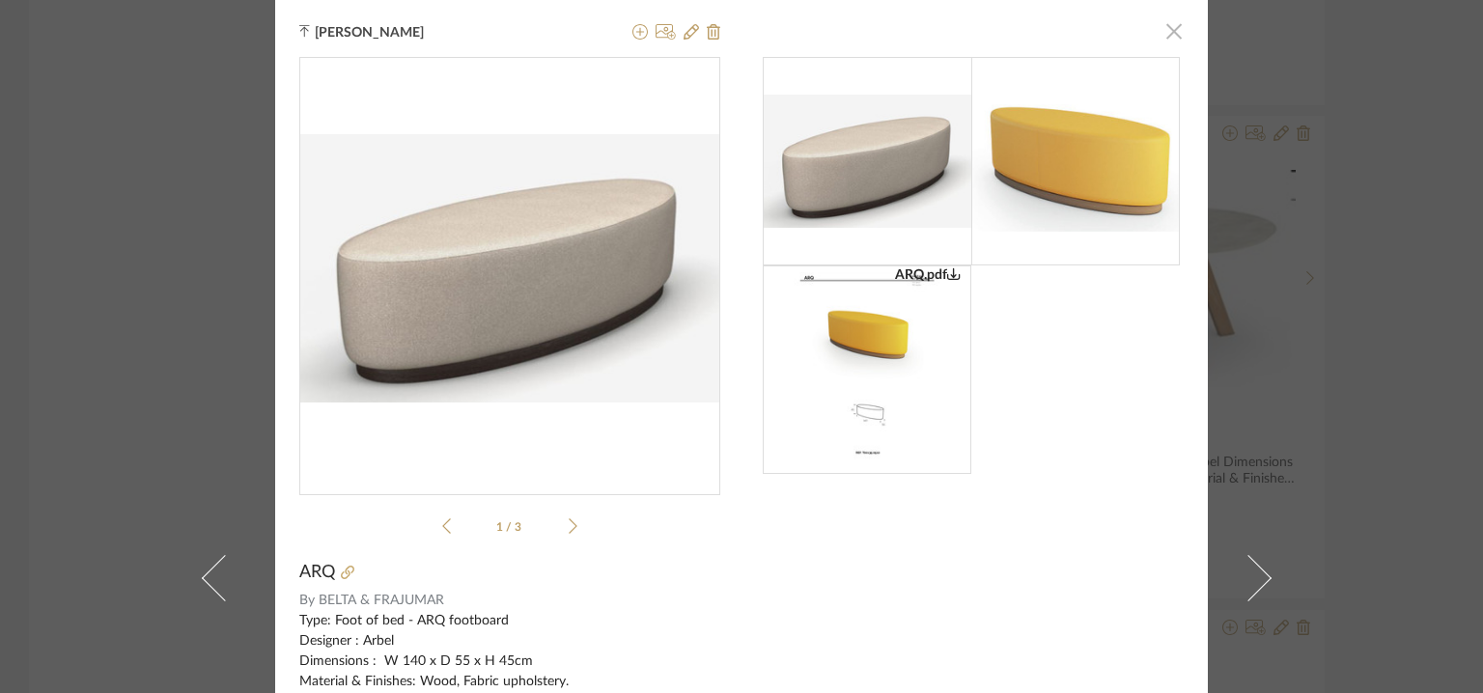
click at [1170, 39] on span "button" at bounding box center [1174, 31] width 39 height 39
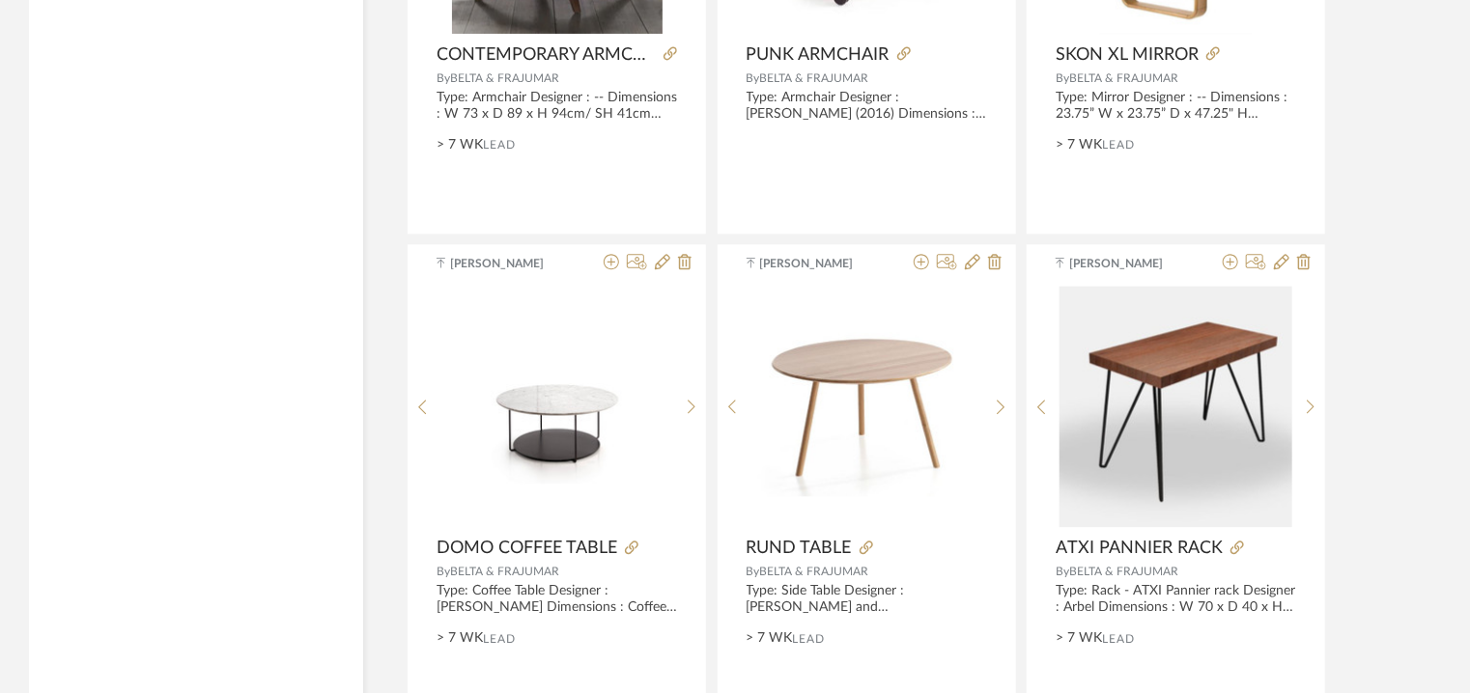
scroll to position [2318, 0]
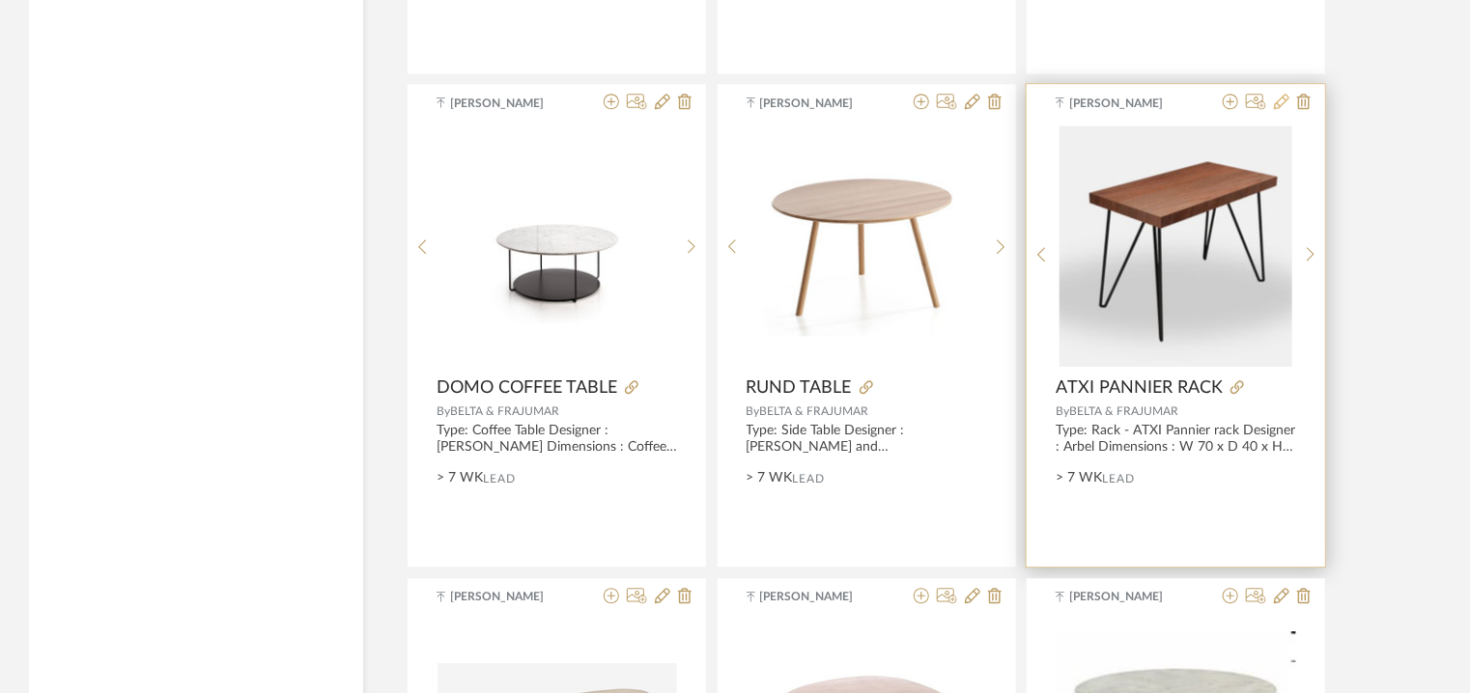
click at [1279, 104] on icon at bounding box center [1281, 101] width 15 height 15
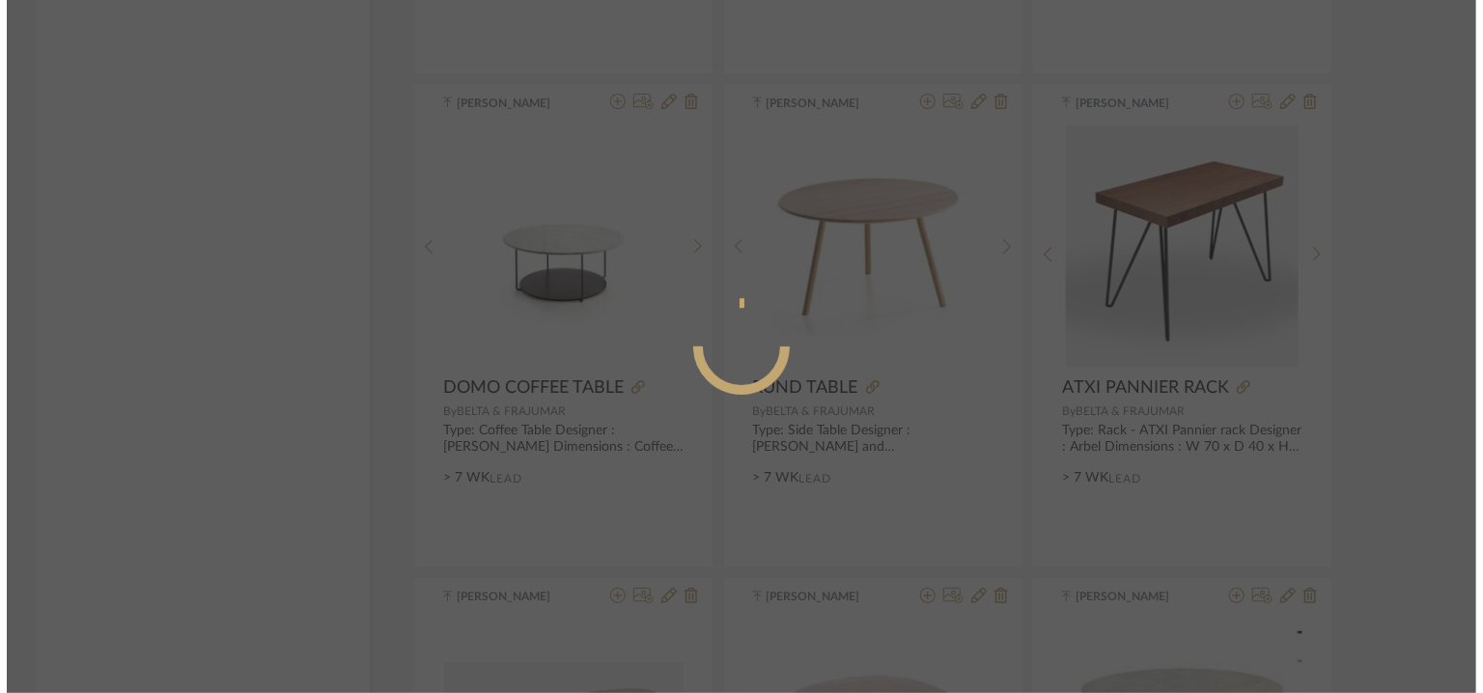
scroll to position [0, 0]
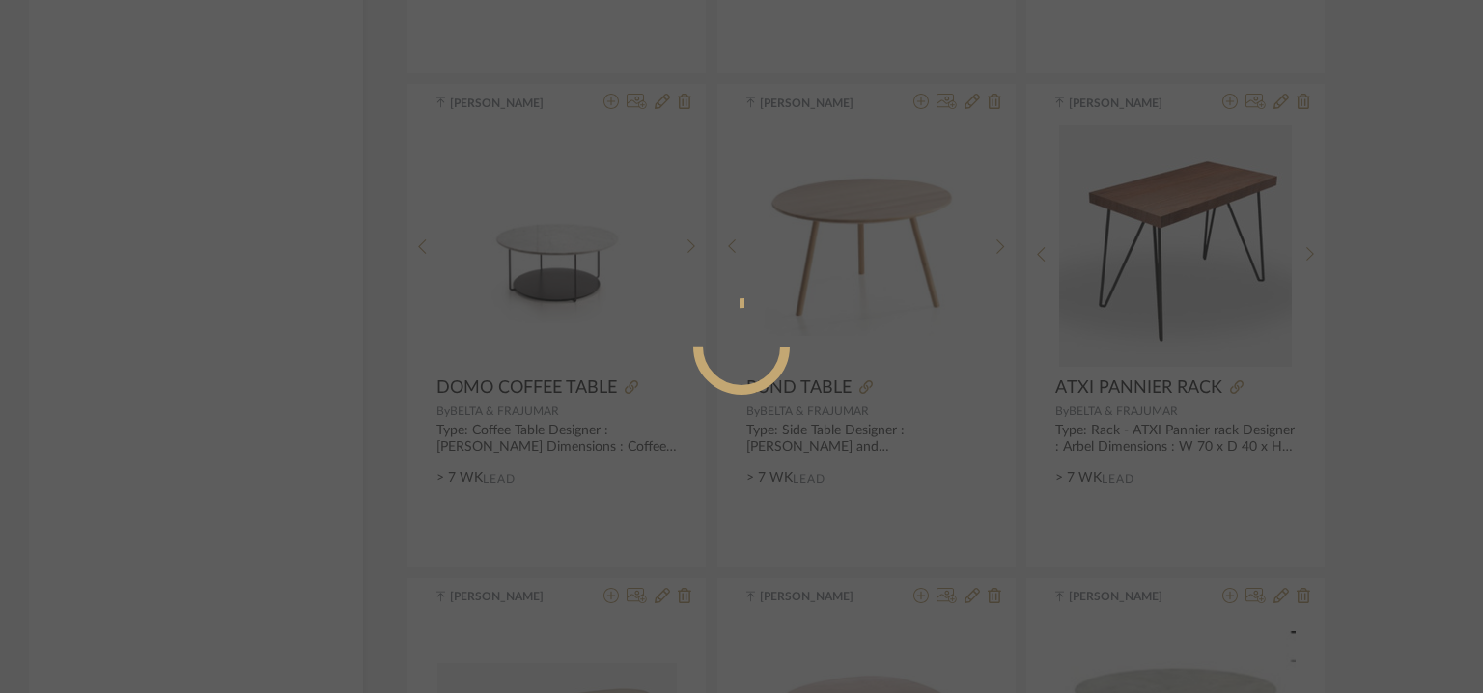
radio input "true"
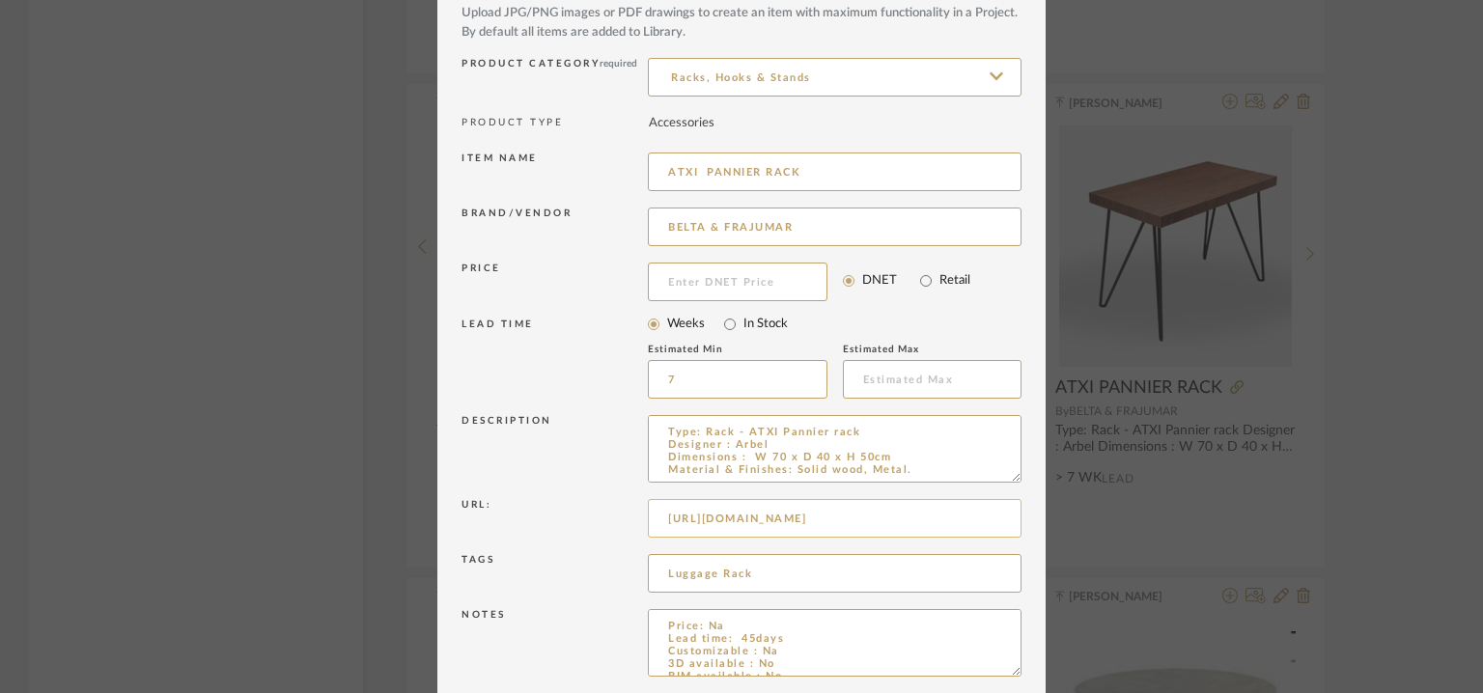
scroll to position [185, 0]
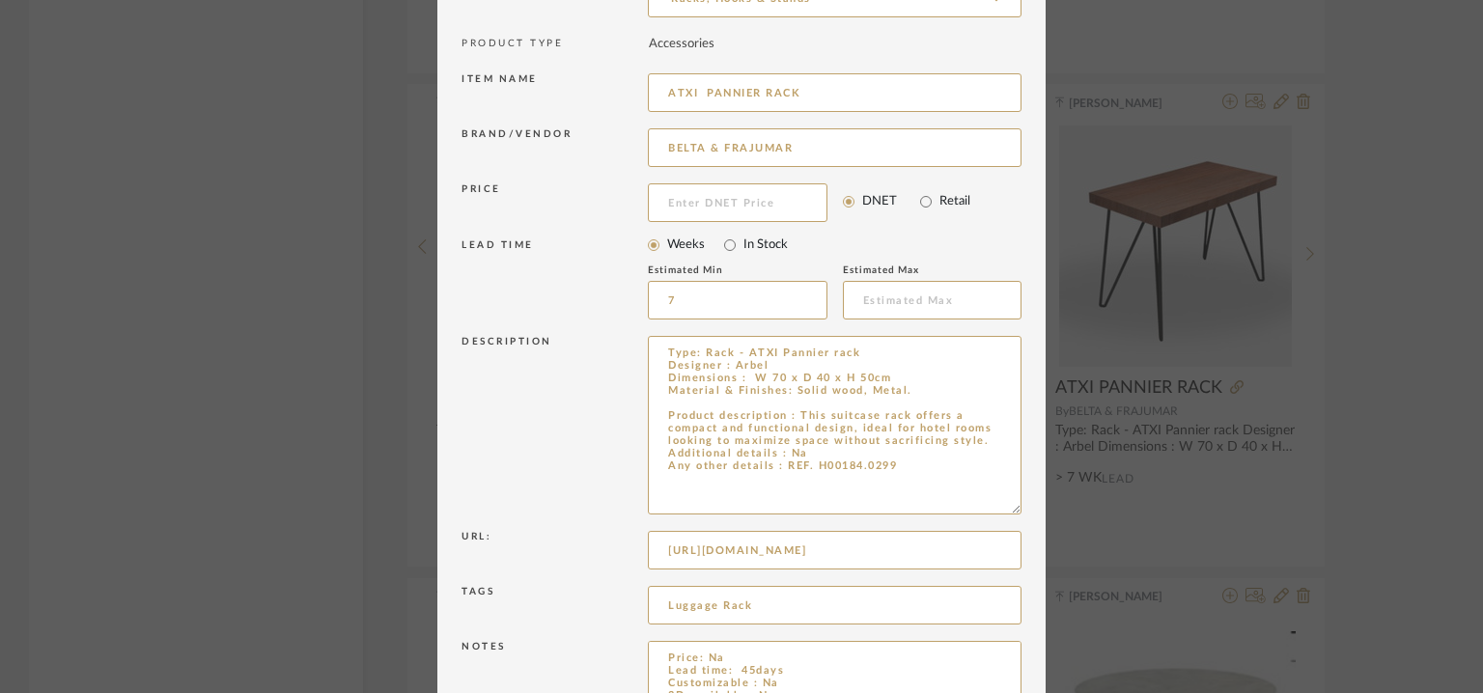
drag, startPoint x: 1000, startPoint y: 392, endPoint x: 1035, endPoint y: 542, distance: 153.7
click at [1035, 542] on dialog-content "Edit Item × Item Type required Product Inspiration Image Site Photo or PDF Uplo…" at bounding box center [741, 310] width 608 height 991
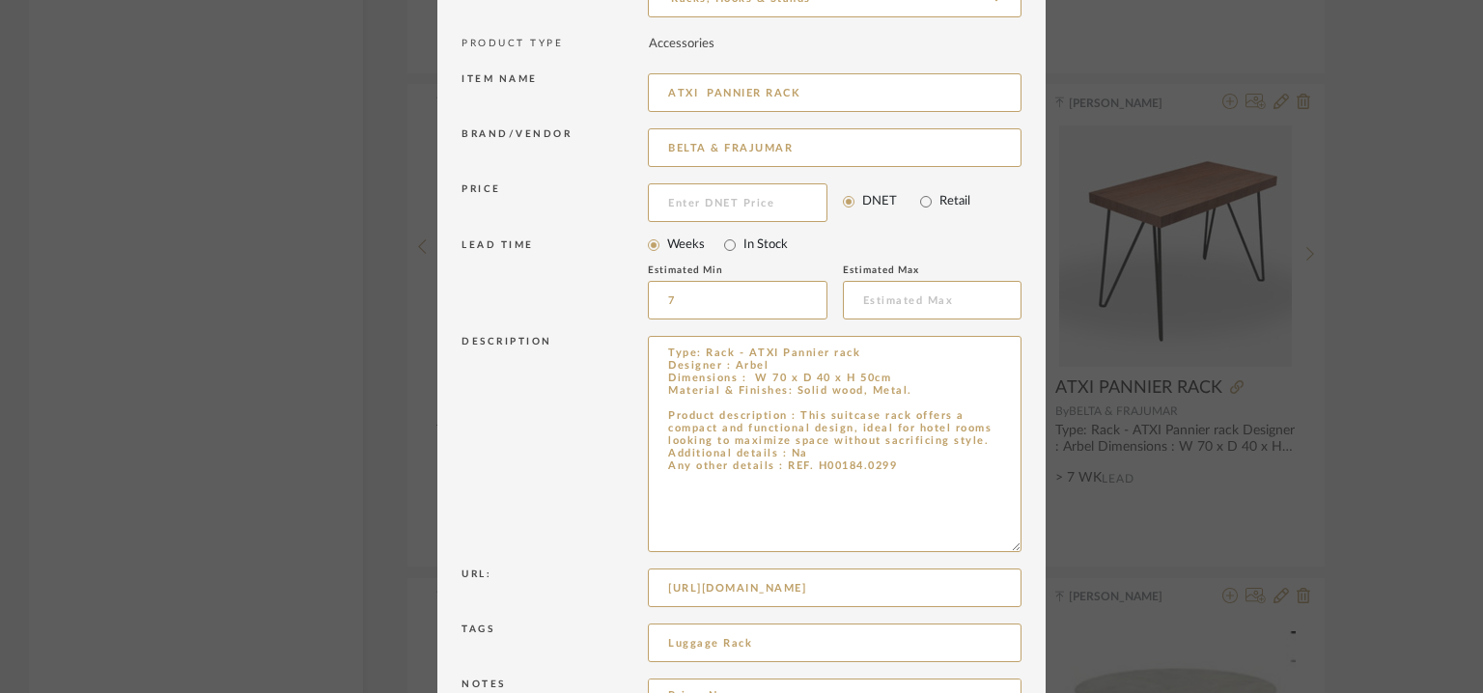
scroll to position [0, 15]
drag, startPoint x: 662, startPoint y: 588, endPoint x: 1192, endPoint y: 605, distance: 529.5
click at [1192, 605] on div "Edit Item × Item Type required Product Inspiration Image Site Photo or PDF Uplo…" at bounding box center [741, 346] width 1483 height 693
paste input "[URL][DOMAIN_NAME]"
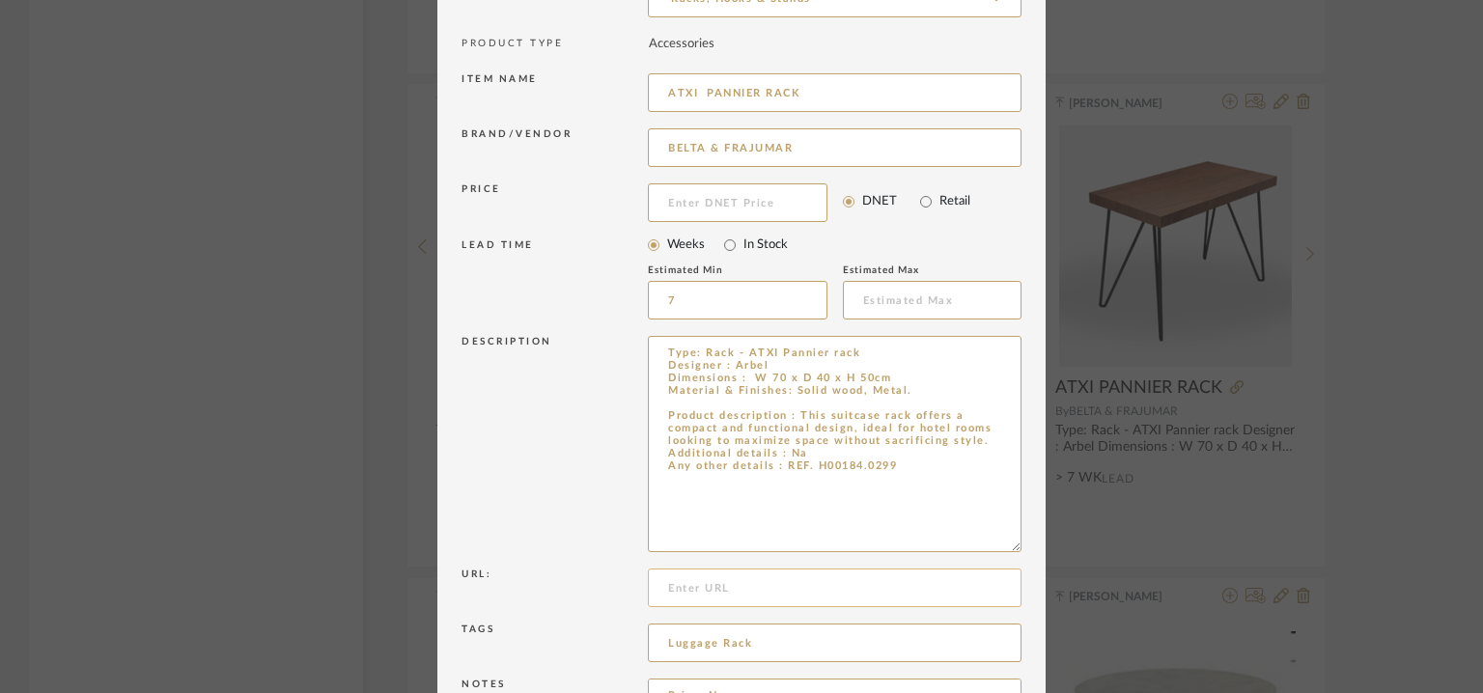
type input "[URL][DOMAIN_NAME]"
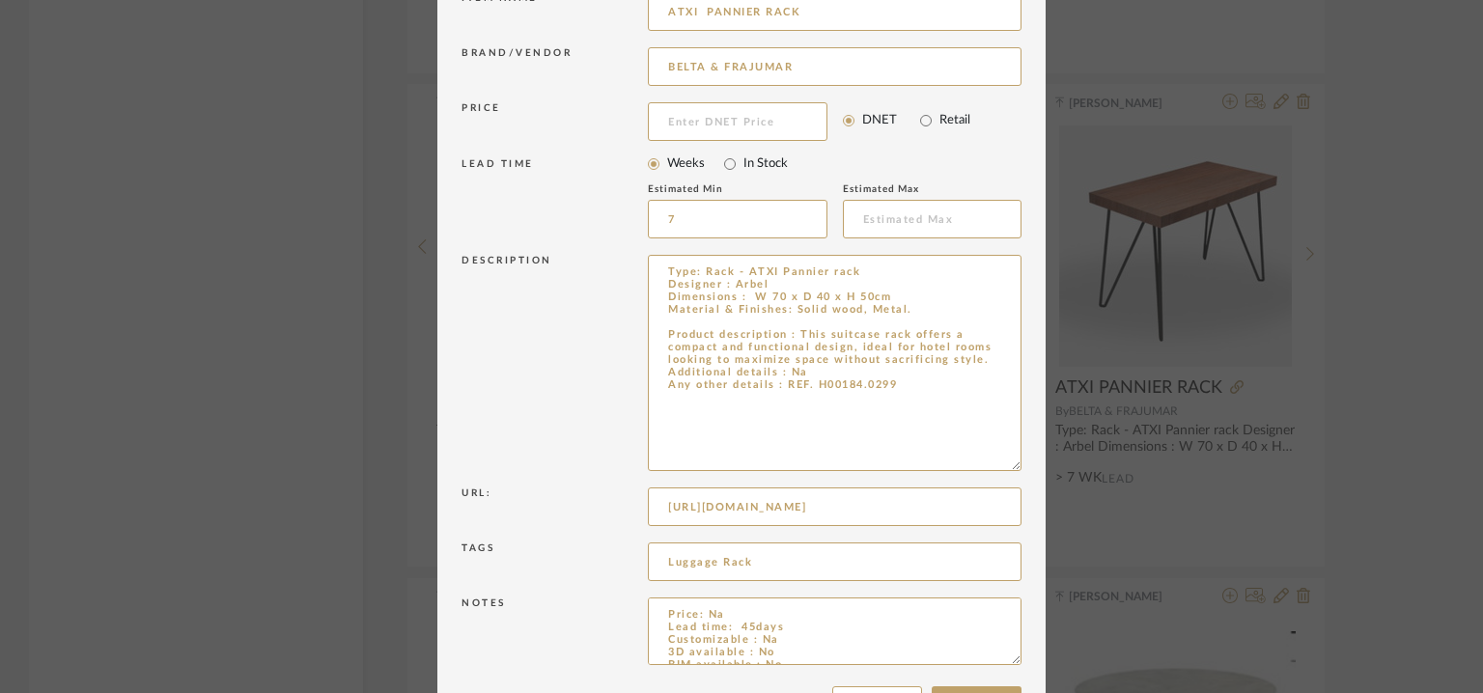
scroll to position [335, 0]
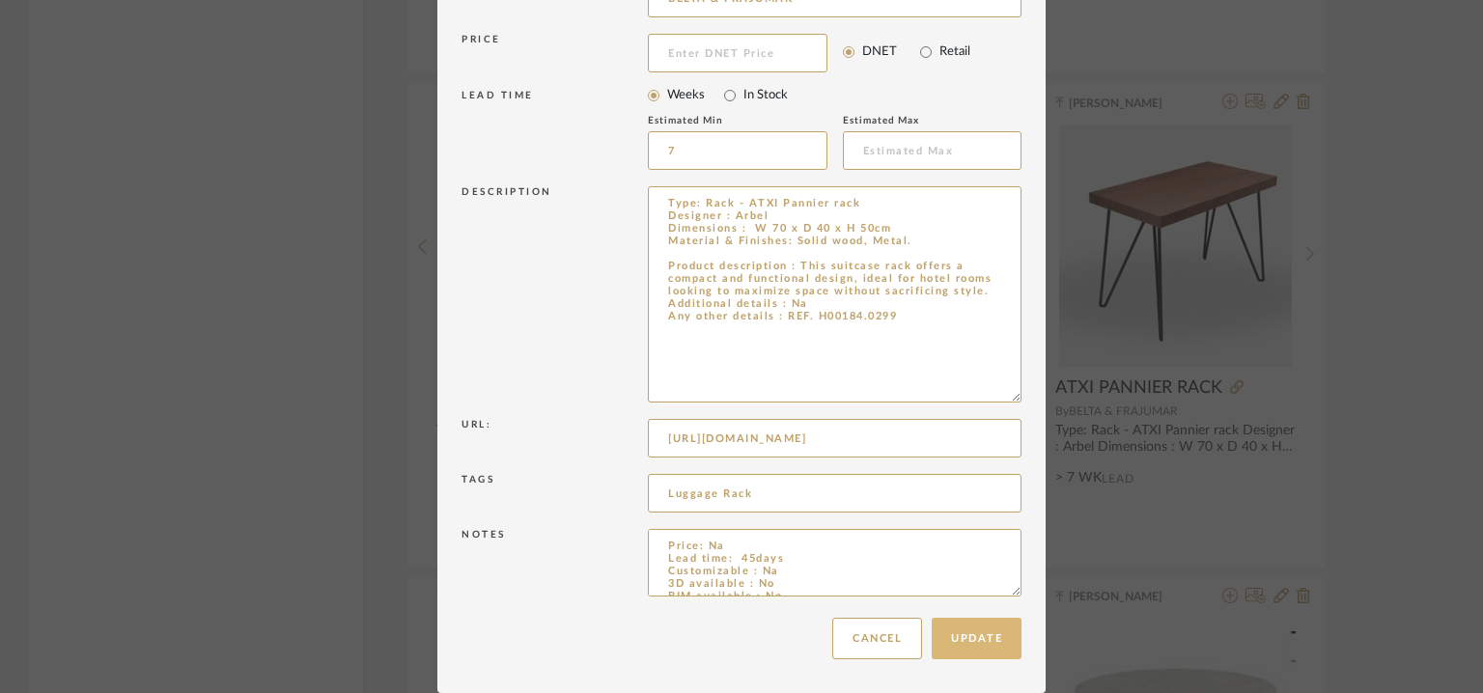
click at [983, 634] on button "Update" at bounding box center [977, 639] width 90 height 42
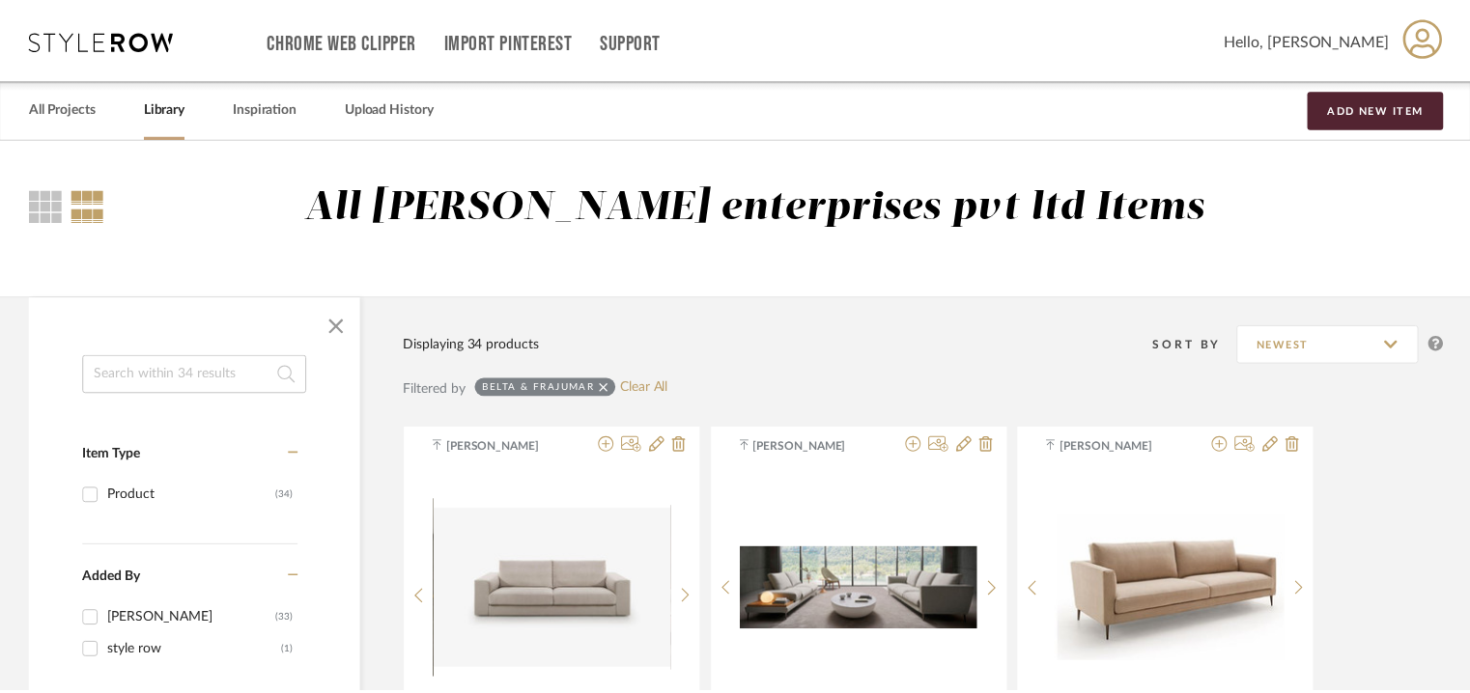
scroll to position [2318, 0]
